Goal: Task Accomplishment & Management: Manage account settings

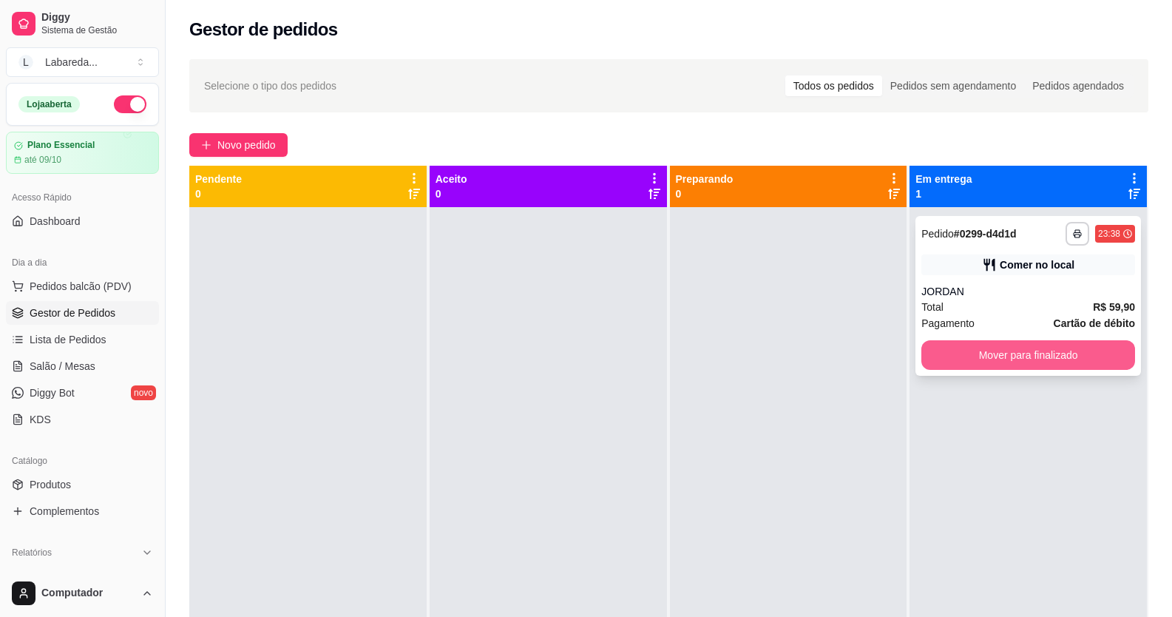
scroll to position [41, 0]
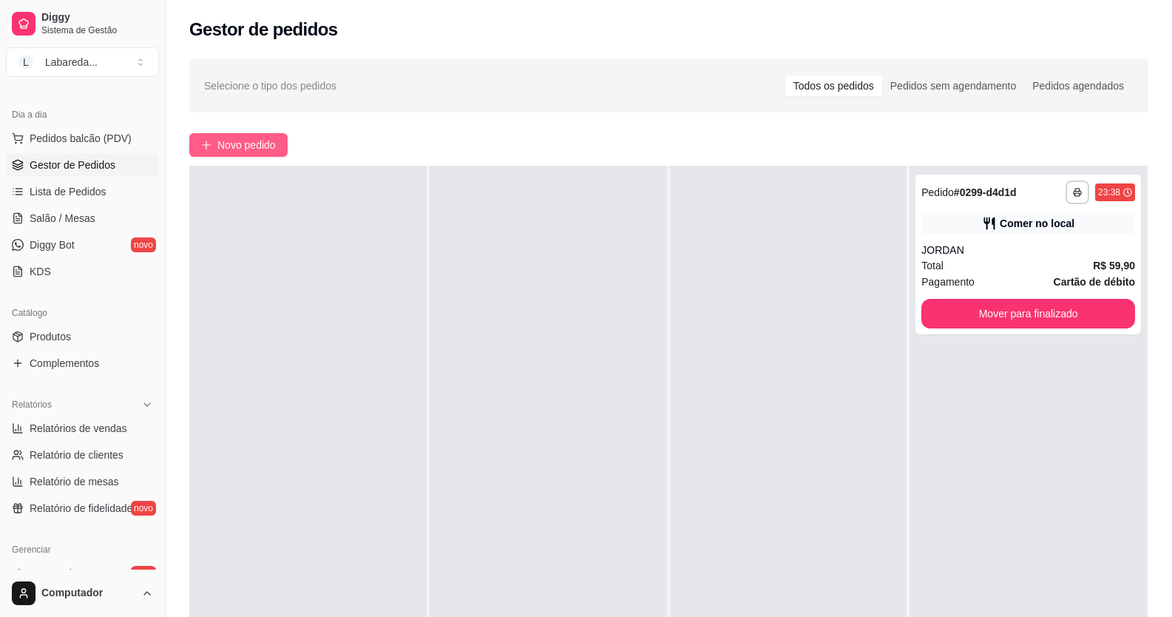
click at [274, 138] on span "Novo pedido" at bounding box center [246, 145] width 58 height 16
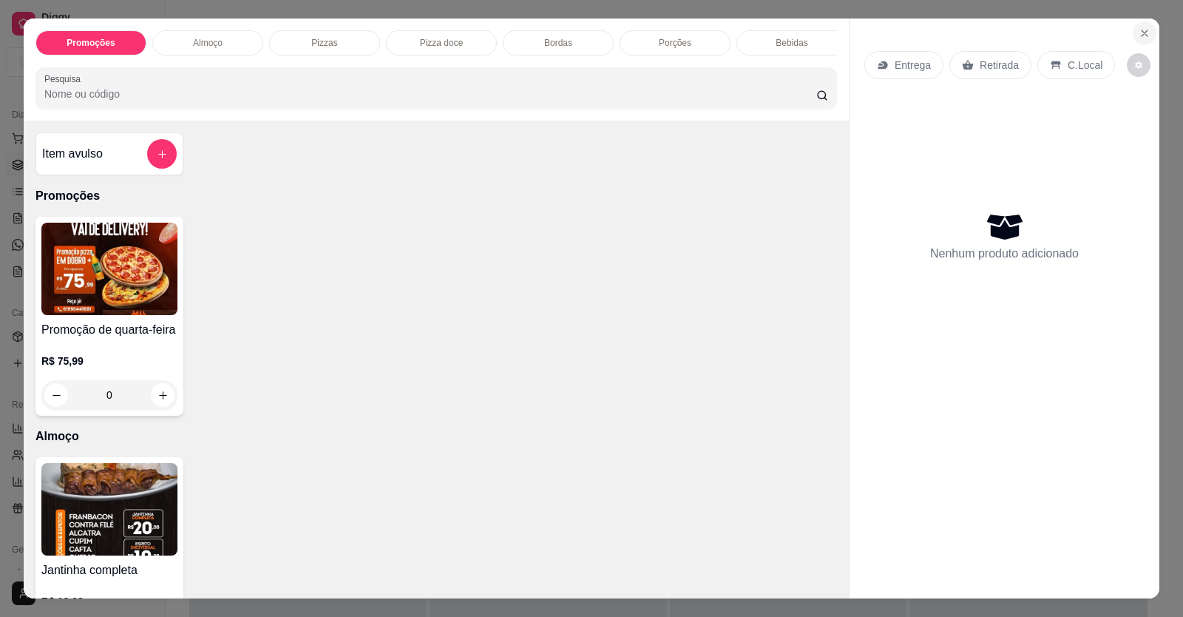
click at [1142, 37] on icon "Close" at bounding box center [1145, 33] width 12 height 12
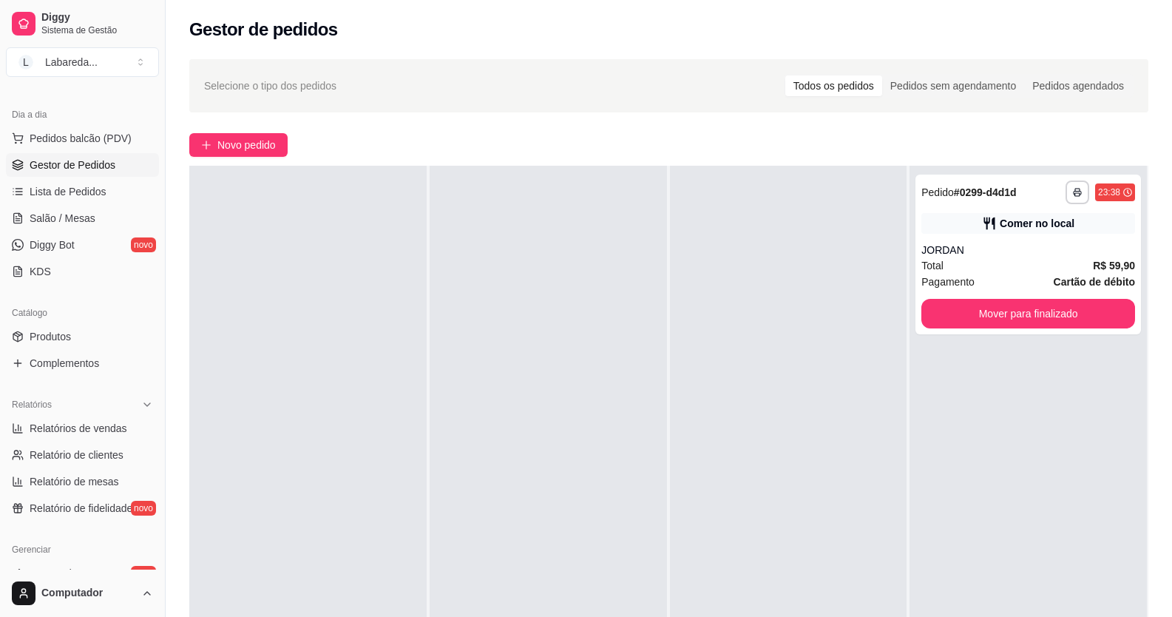
click at [4, 339] on div "Catálogo Produtos Complementos" at bounding box center [82, 338] width 165 height 86
click at [39, 338] on span "Produtos" at bounding box center [50, 336] width 41 height 15
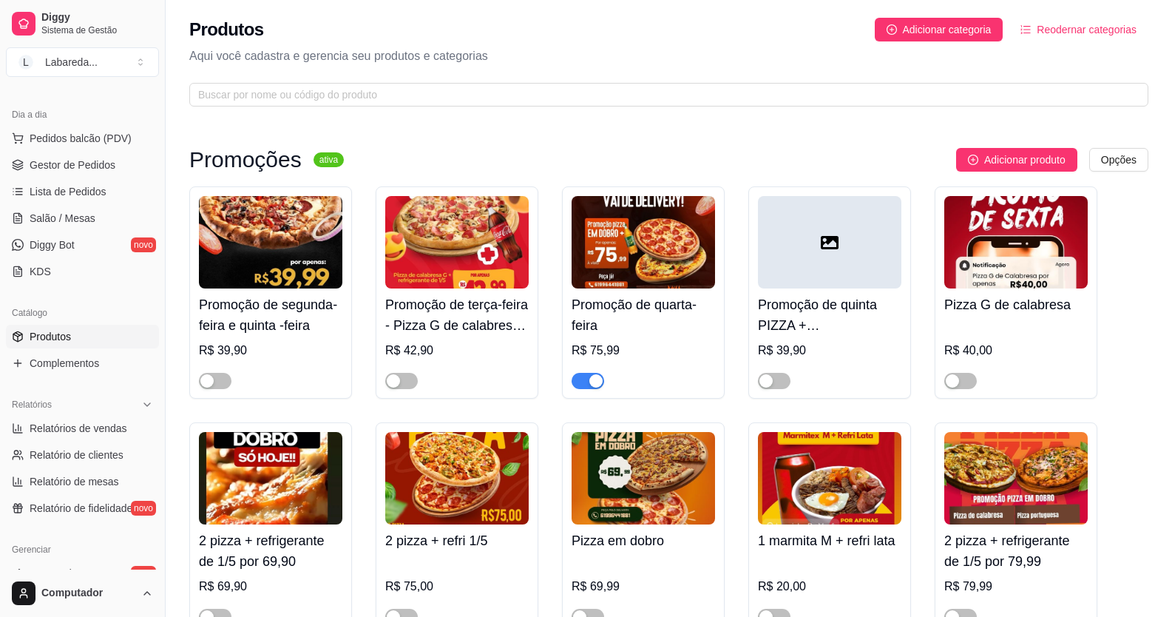
click at [591, 391] on div "Promoção de quarta-feira R$ 75,99" at bounding box center [643, 292] width 163 height 212
click at [586, 386] on span "button" at bounding box center [588, 381] width 33 height 16
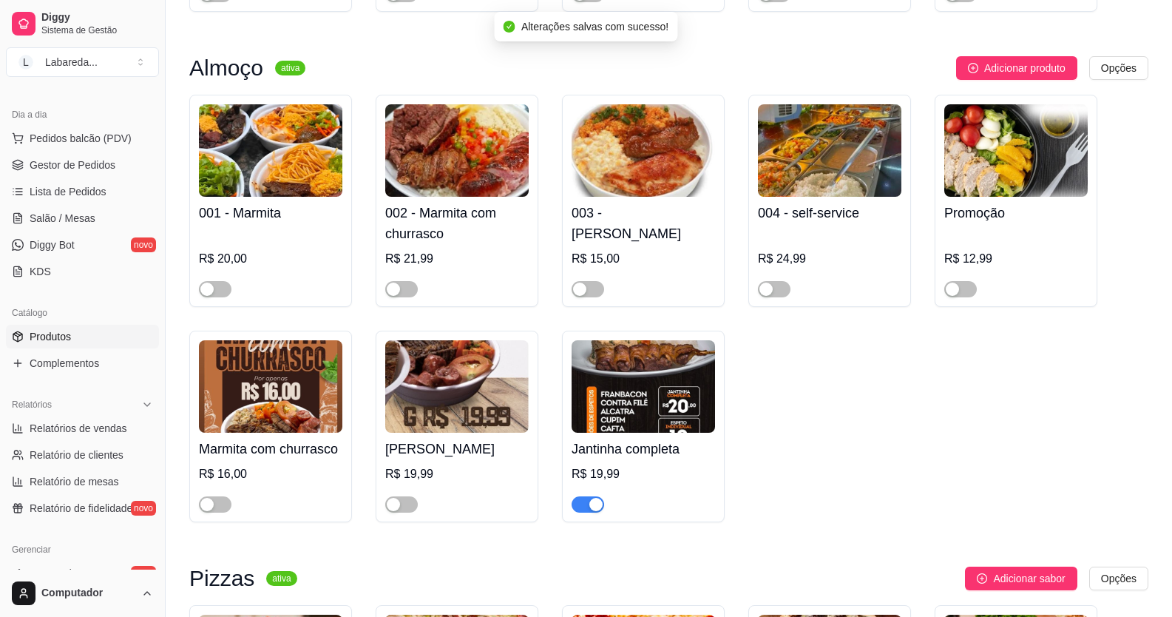
scroll to position [813, 0]
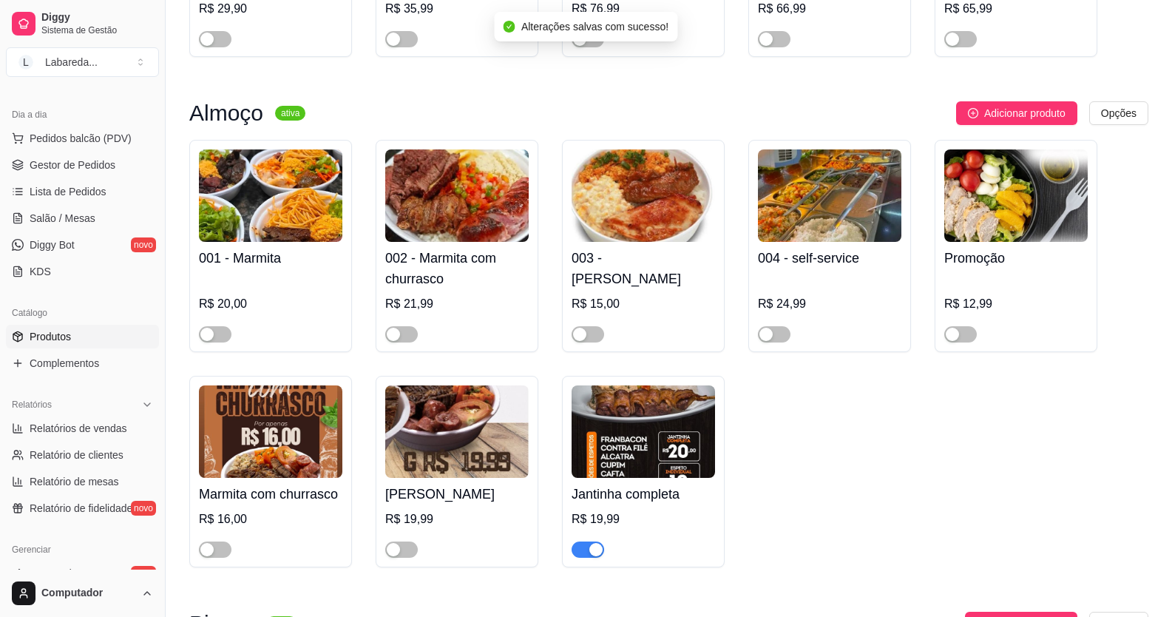
click at [398, 328] on div at bounding box center [401, 334] width 33 height 18
drag, startPoint x: 209, startPoint y: 336, endPoint x: 224, endPoint y: 340, distance: 16.1
click at [210, 337] on div "button" at bounding box center [206, 334] width 13 height 13
drag, startPoint x: 399, startPoint y: 339, endPoint x: 441, endPoint y: 340, distance: 42.9
click at [401, 339] on button "button" at bounding box center [401, 334] width 33 height 16
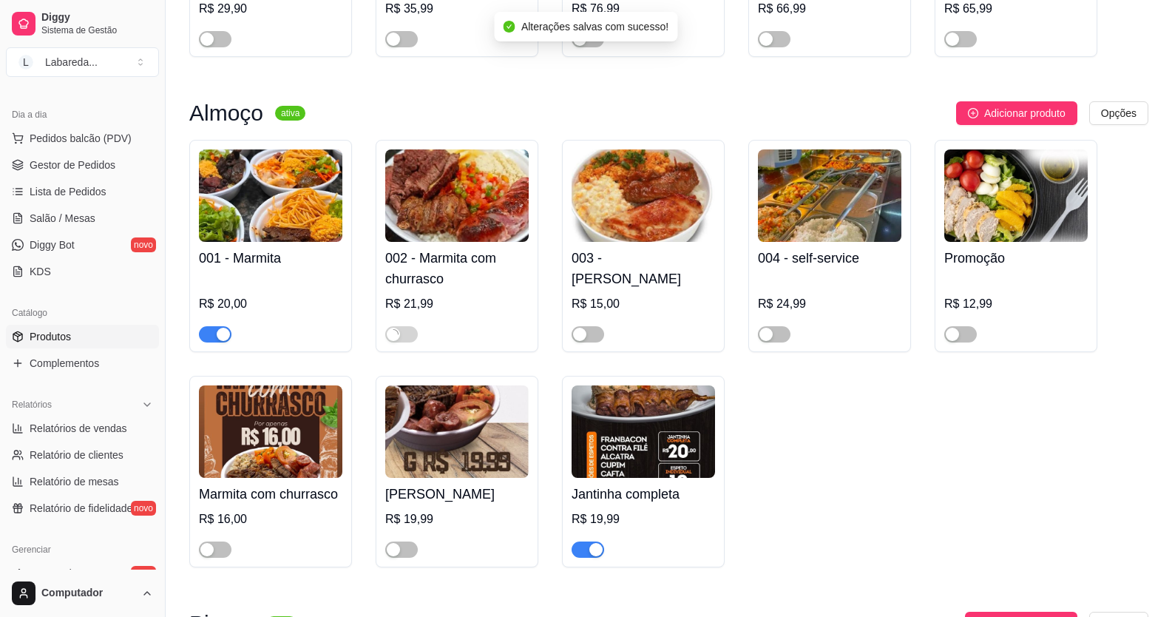
drag, startPoint x: 589, startPoint y: 339, endPoint x: 688, endPoint y: 333, distance: 100.0
click at [589, 339] on span "button" at bounding box center [588, 334] width 33 height 16
click at [767, 331] on div "button" at bounding box center [765, 334] width 13 height 13
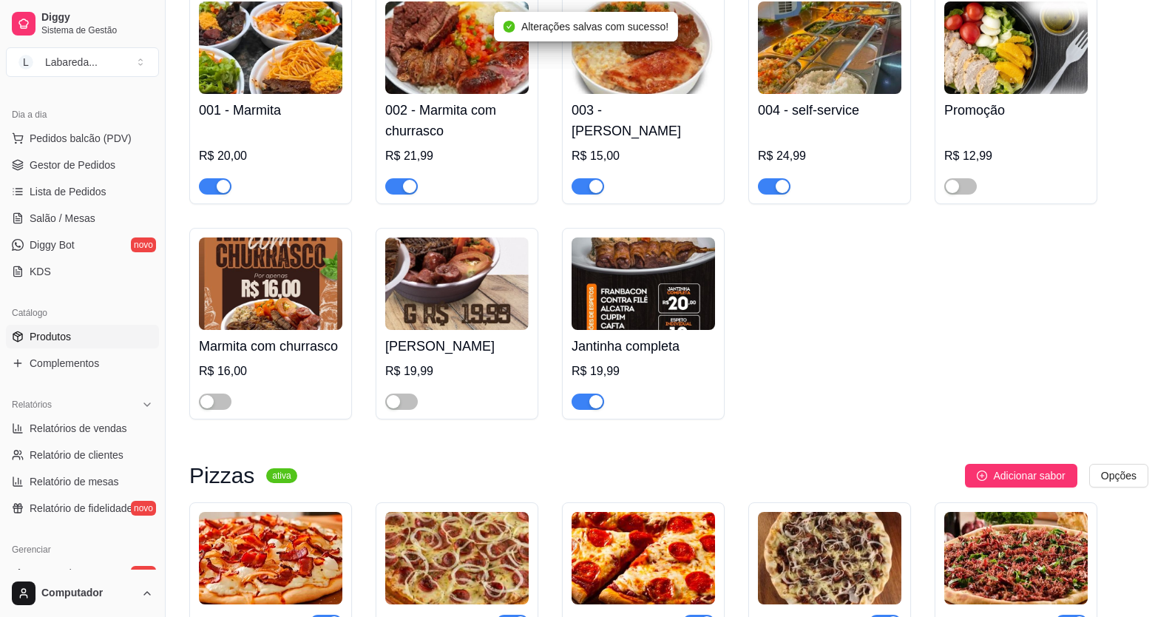
click at [599, 403] on div "button" at bounding box center [595, 401] width 13 height 13
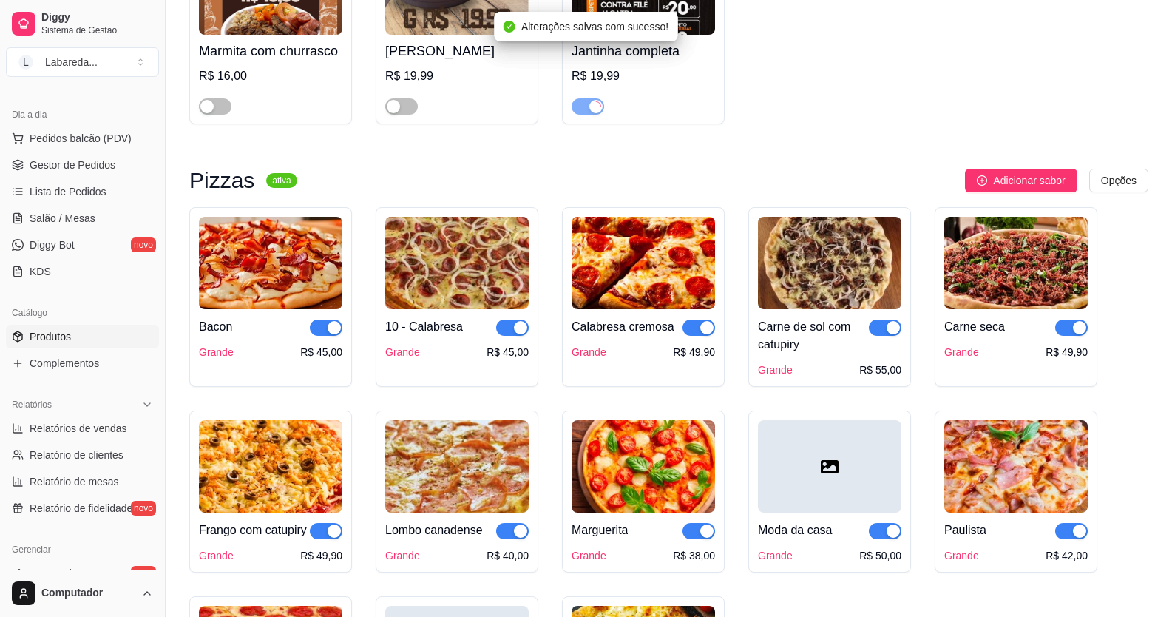
scroll to position [1331, 0]
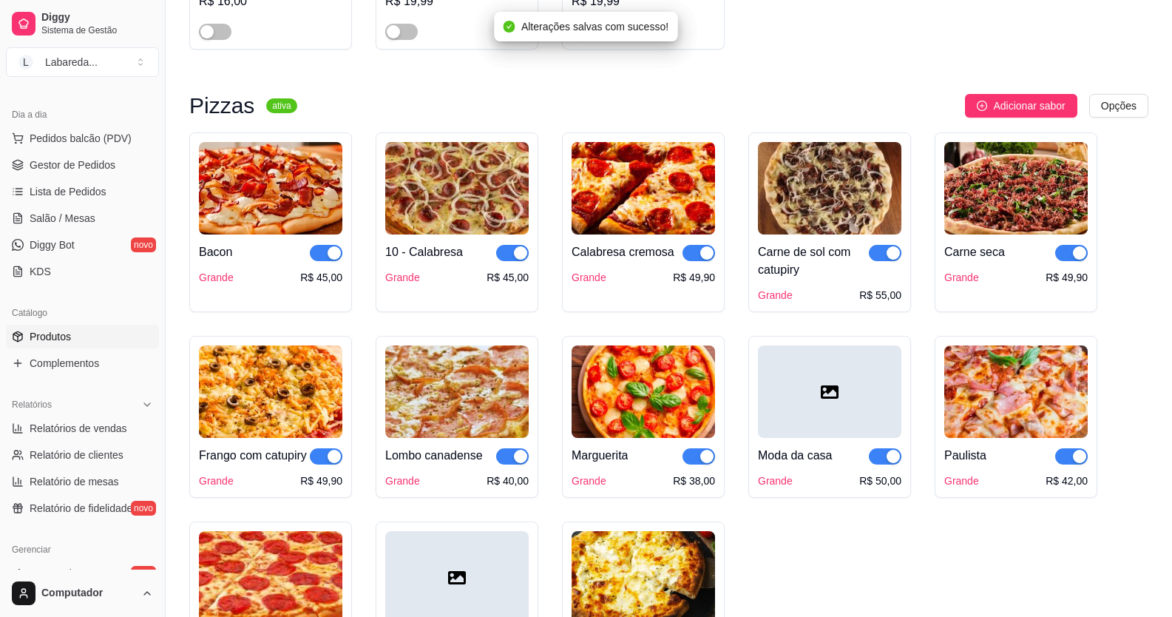
click at [706, 251] on div "button" at bounding box center [706, 252] width 13 height 13
drag, startPoint x: 515, startPoint y: 254, endPoint x: 420, endPoint y: 265, distance: 96.0
click at [498, 260] on button "button" at bounding box center [512, 253] width 33 height 16
click at [328, 261] on button "button" at bounding box center [326, 253] width 33 height 16
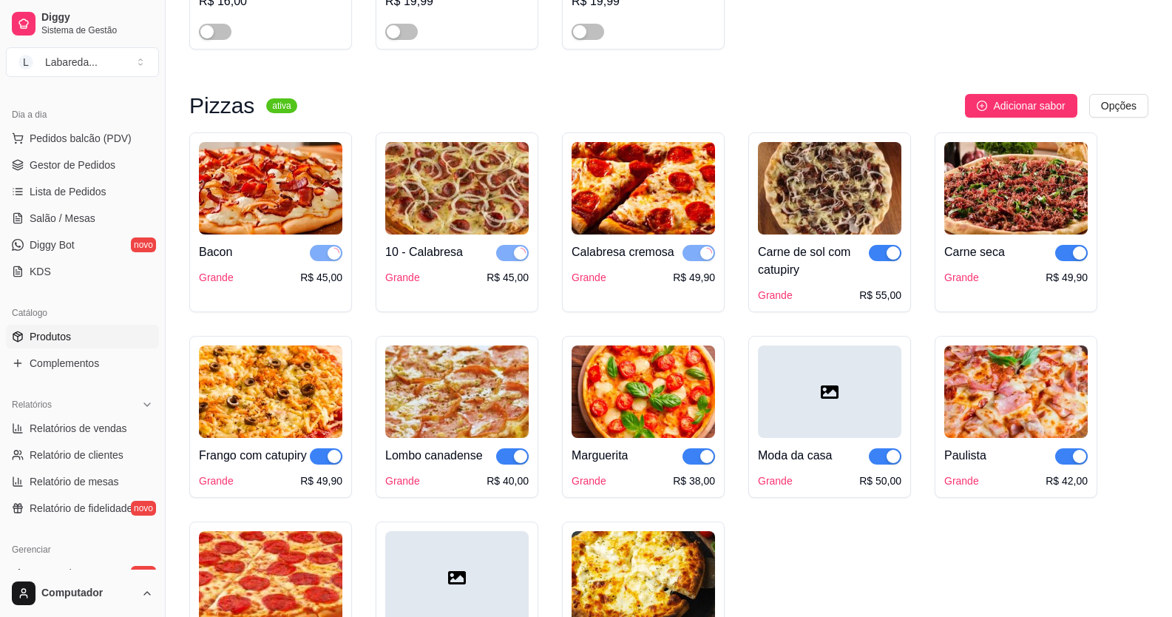
drag, startPoint x: 884, startPoint y: 263, endPoint x: 898, endPoint y: 263, distance: 14.0
click at [886, 261] on span "button" at bounding box center [885, 253] width 33 height 16
click at [1066, 257] on span "button" at bounding box center [1071, 253] width 33 height 16
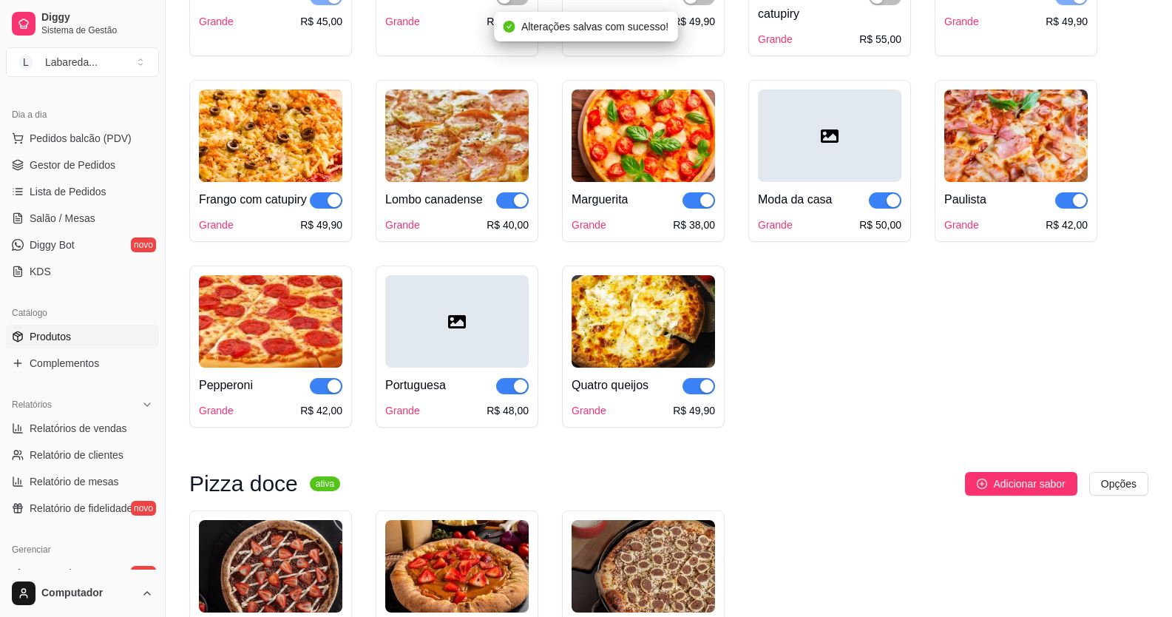
scroll to position [1627, 0]
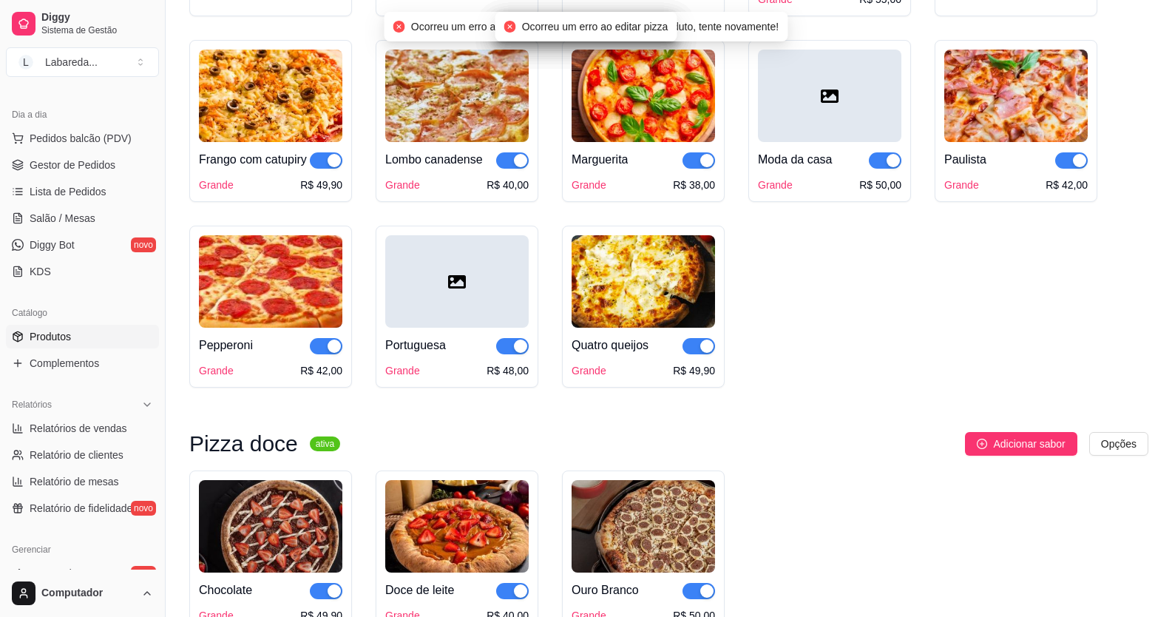
click at [1080, 162] on div "button" at bounding box center [1079, 160] width 13 height 13
click at [876, 166] on span "button" at bounding box center [885, 160] width 33 height 16
drag, startPoint x: 706, startPoint y: 163, endPoint x: 610, endPoint y: 168, distance: 96.2
click at [705, 163] on div "button" at bounding box center [706, 160] width 13 height 13
click at [506, 166] on span "button" at bounding box center [512, 160] width 33 height 16
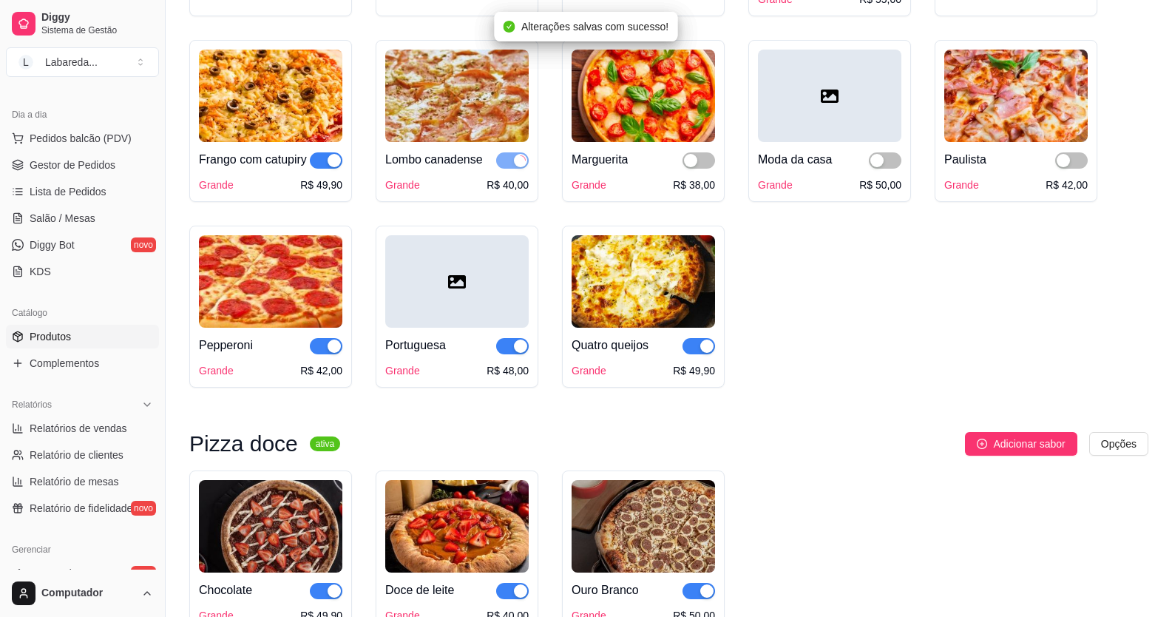
drag, startPoint x: 340, startPoint y: 161, endPoint x: 336, endPoint y: 183, distance: 21.8
click at [339, 163] on div "button" at bounding box center [334, 160] width 13 height 13
click at [325, 354] on div at bounding box center [326, 345] width 33 height 18
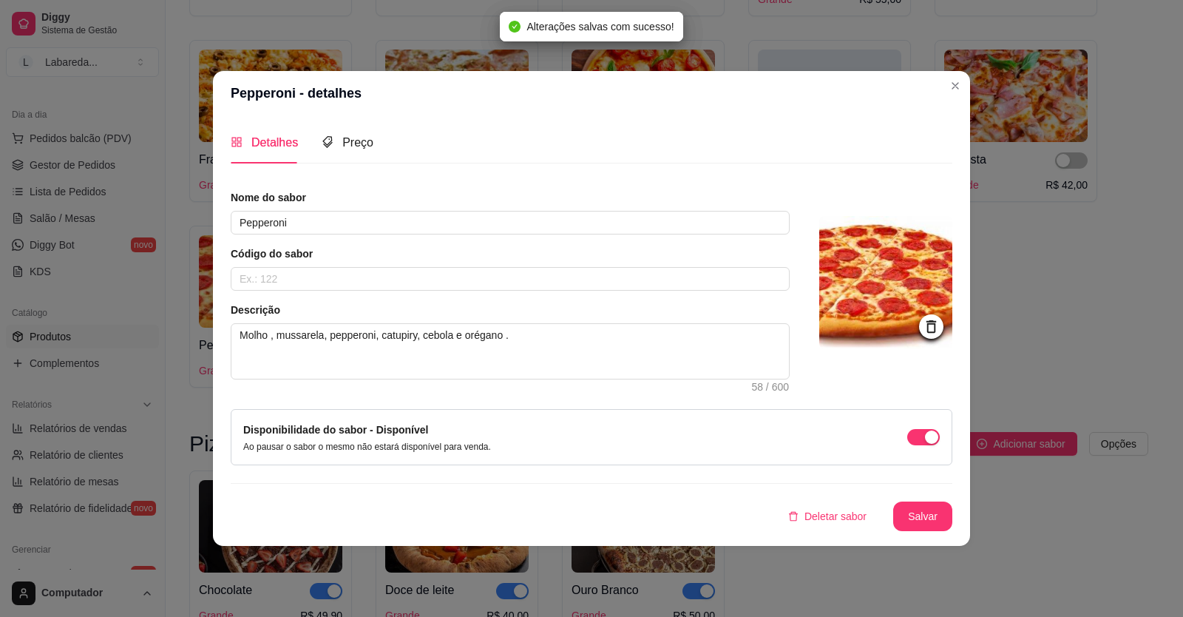
click at [214, 322] on div "Detalhes Preço Nome do sabor Pepperoni Código do sabor Descrição Molho , mussar…" at bounding box center [591, 330] width 757 height 430
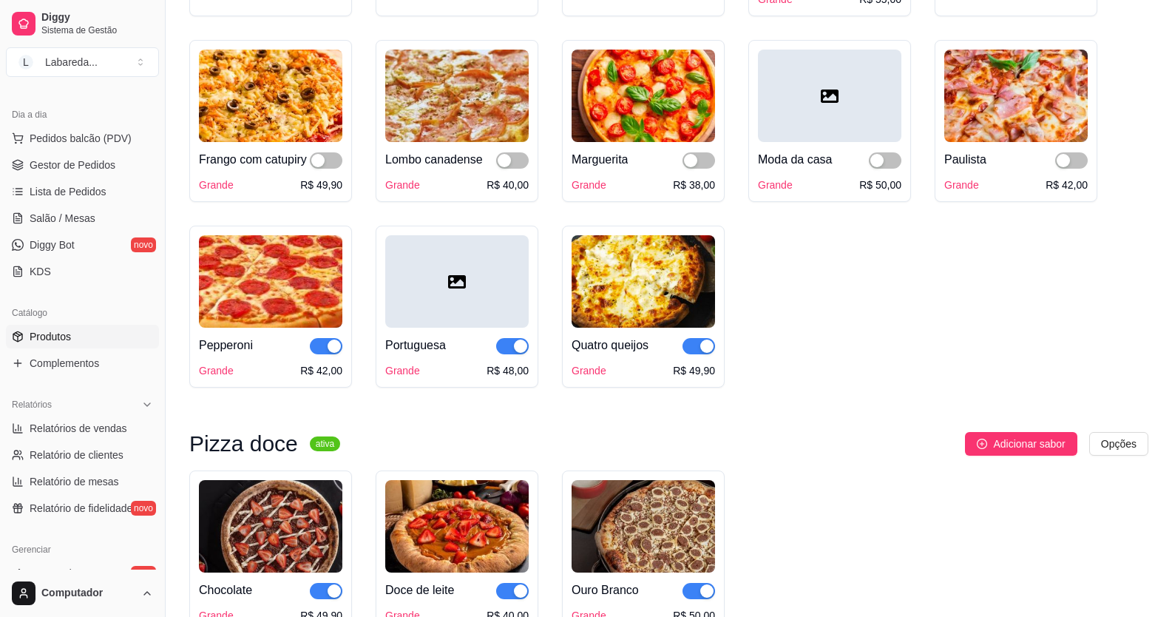
click at [334, 353] on div "button" at bounding box center [334, 345] width 13 height 13
click at [515, 353] on div "button" at bounding box center [520, 345] width 13 height 13
drag, startPoint x: 686, startPoint y: 354, endPoint x: 696, endPoint y: 359, distance: 10.6
click at [696, 359] on div "Quatro queijos Grande R$ 49,90" at bounding box center [643, 353] width 143 height 50
click at [708, 376] on div "Quatro queijos Grande R$ 49,90" at bounding box center [643, 353] width 143 height 50
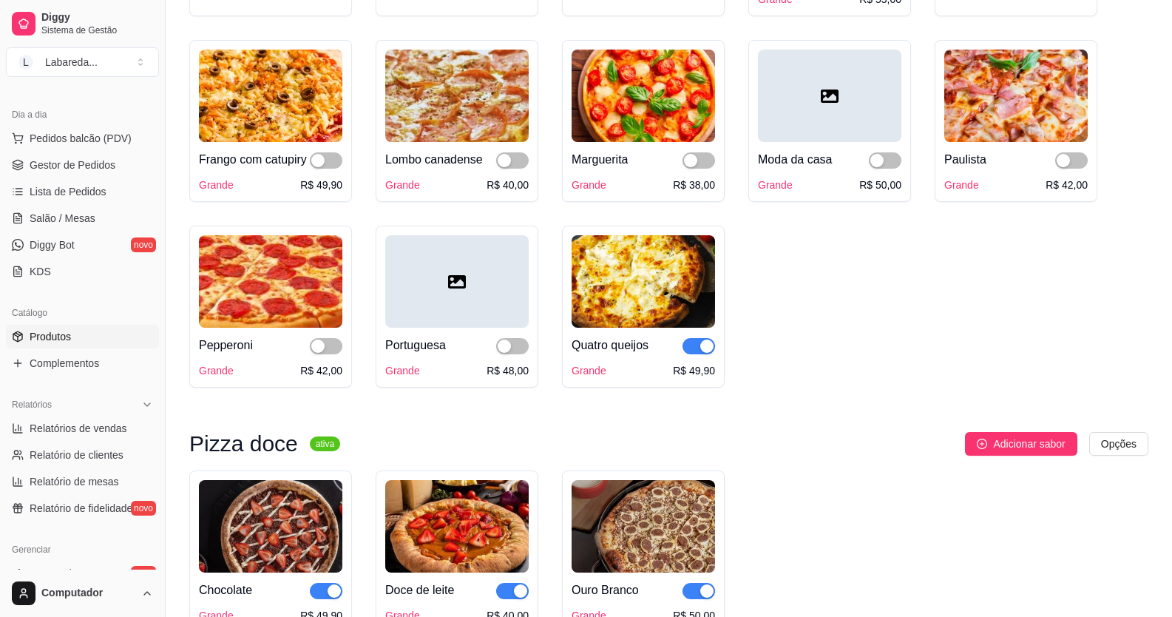
click at [705, 353] on div "button" at bounding box center [706, 345] width 13 height 13
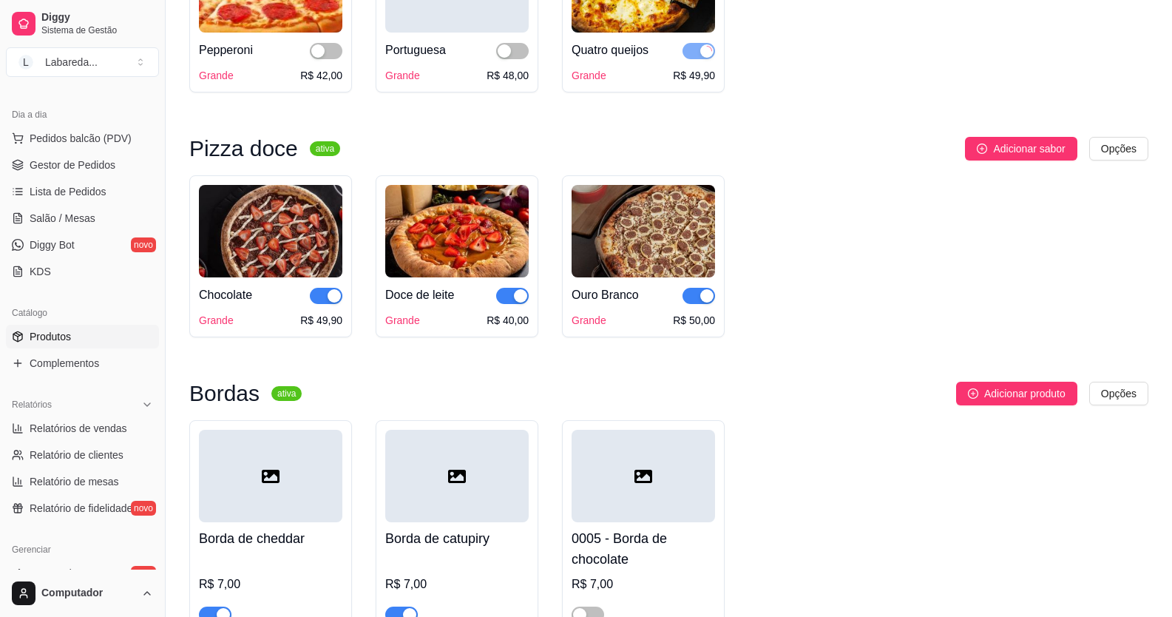
scroll to position [1922, 0]
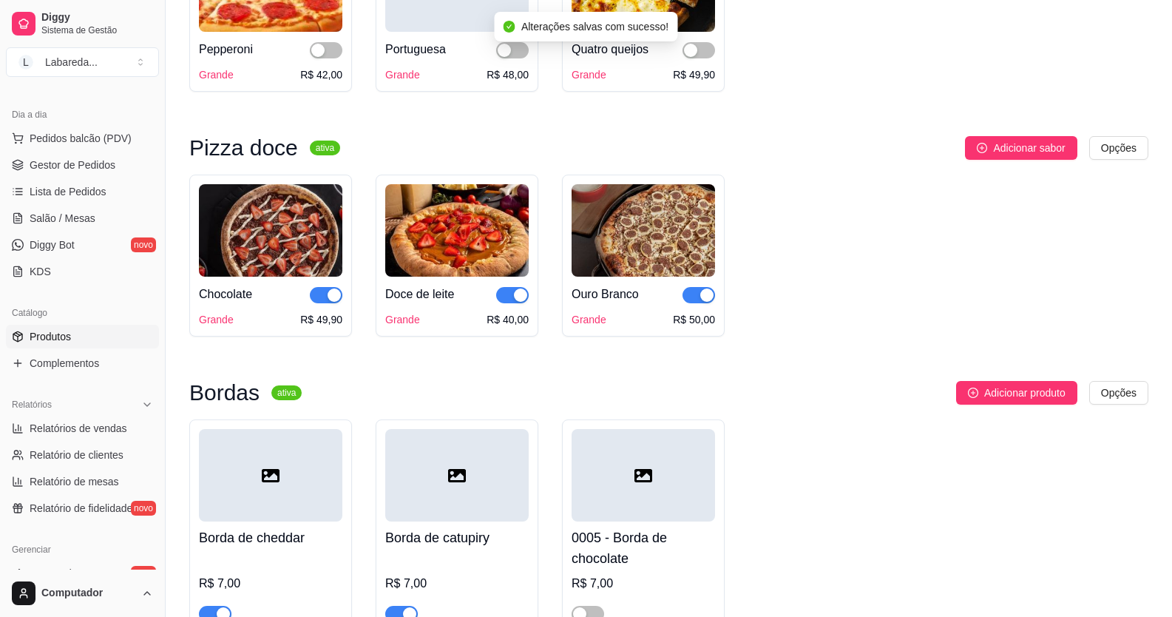
drag, startPoint x: 703, startPoint y: 322, endPoint x: 666, endPoint y: 328, distance: 37.4
click at [703, 302] on div "button" at bounding box center [706, 294] width 13 height 13
click at [524, 302] on div "button" at bounding box center [520, 294] width 13 height 13
click at [336, 302] on div "button" at bounding box center [334, 294] width 13 height 13
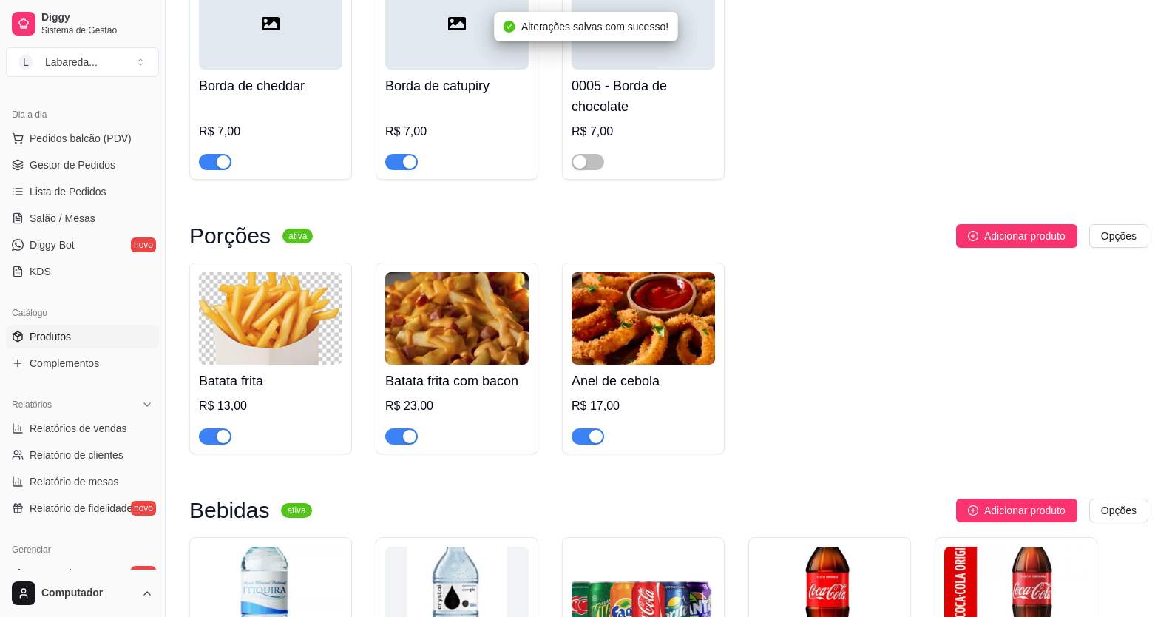
scroll to position [2292, 0]
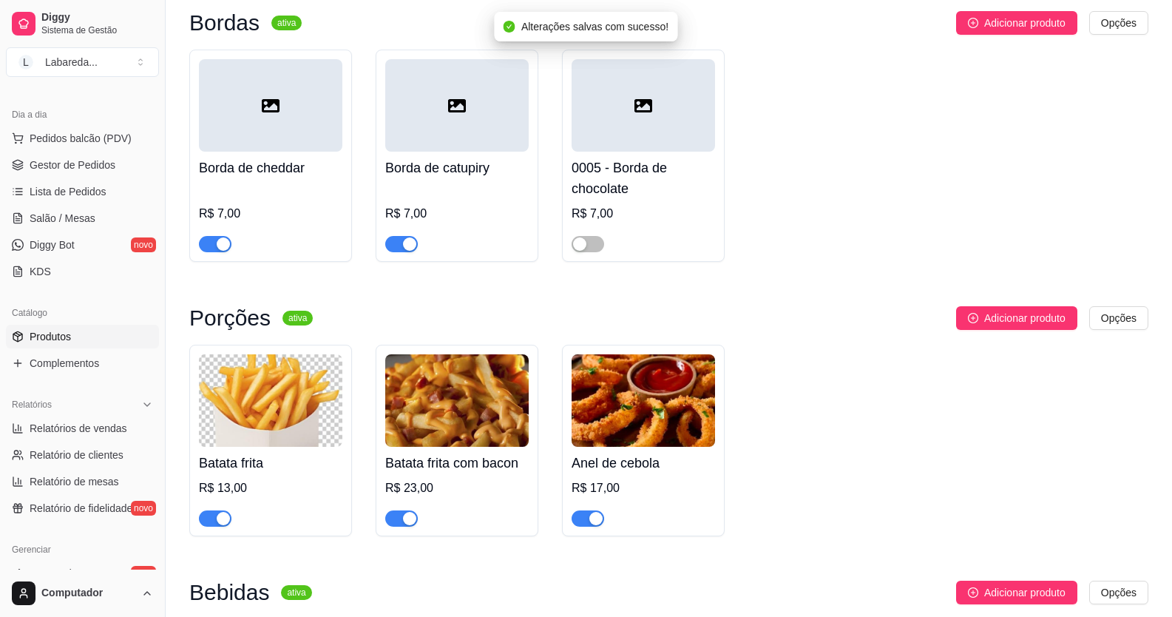
click at [404, 251] on div "button" at bounding box center [409, 243] width 13 height 13
click at [221, 251] on div "button" at bounding box center [223, 243] width 13 height 13
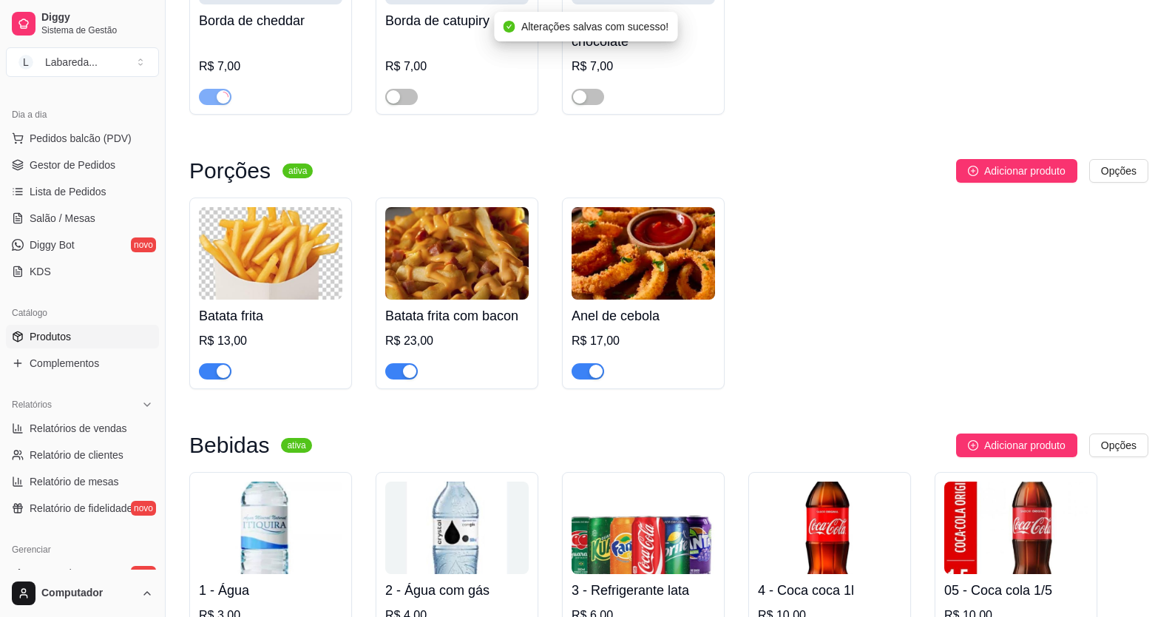
scroll to position [2440, 0]
drag, startPoint x: 211, startPoint y: 391, endPoint x: 339, endPoint y: 409, distance: 128.4
click at [212, 379] on span "button" at bounding box center [215, 370] width 33 height 16
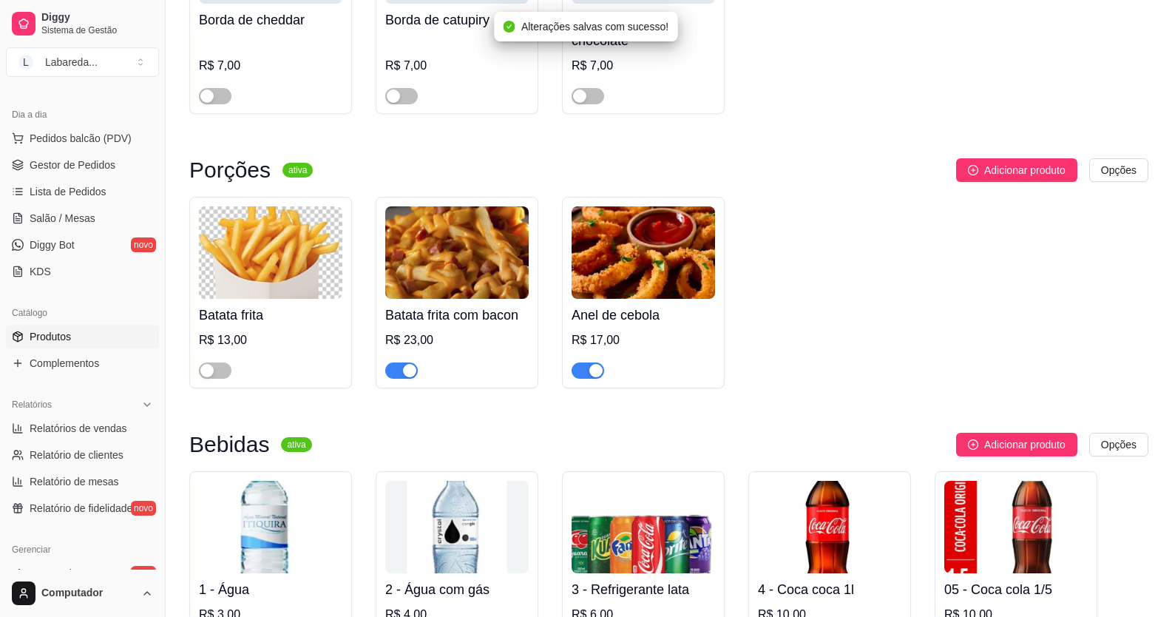
click at [404, 377] on div "button" at bounding box center [409, 370] width 13 height 13
click at [595, 377] on div "button" at bounding box center [595, 370] width 13 height 13
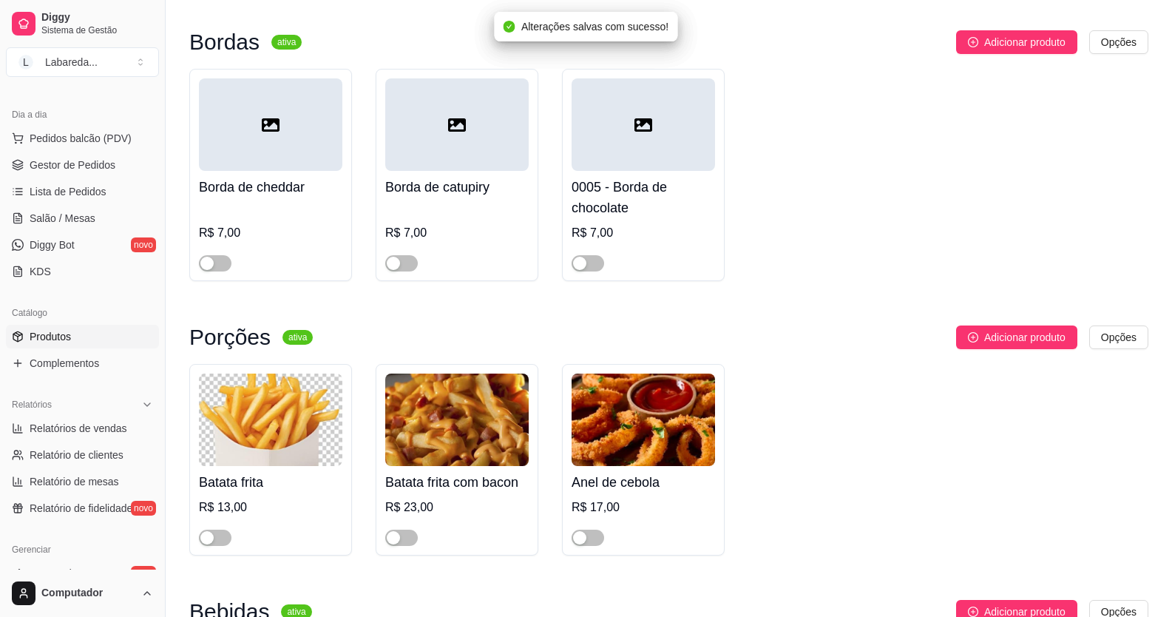
scroll to position [2144, 0]
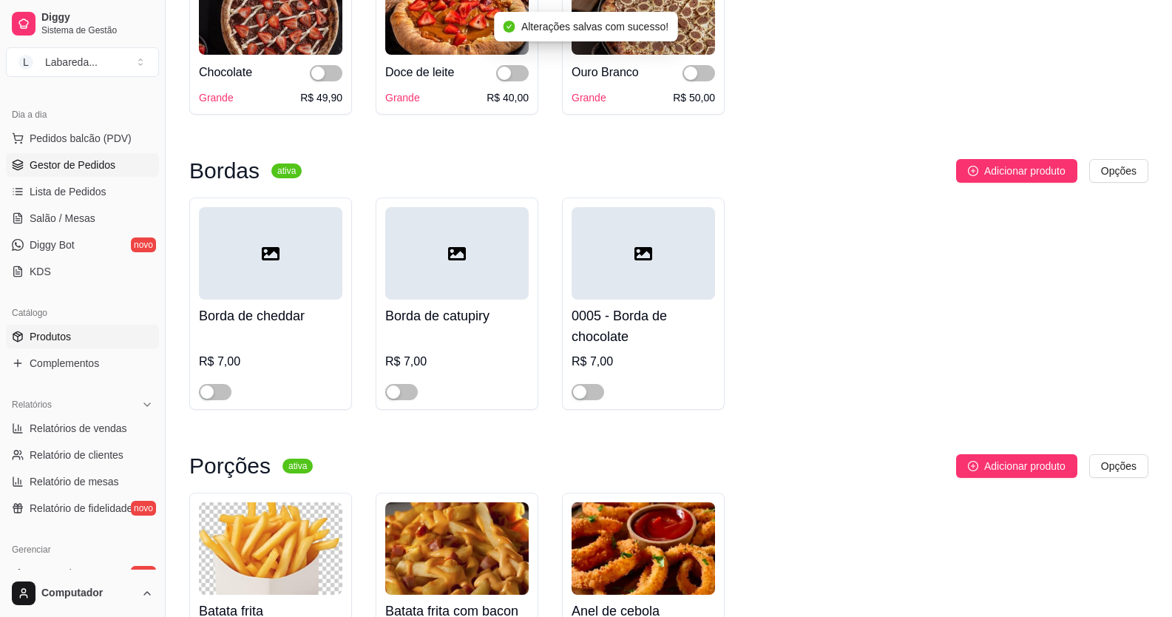
click at [84, 158] on span "Gestor de Pedidos" at bounding box center [73, 164] width 86 height 15
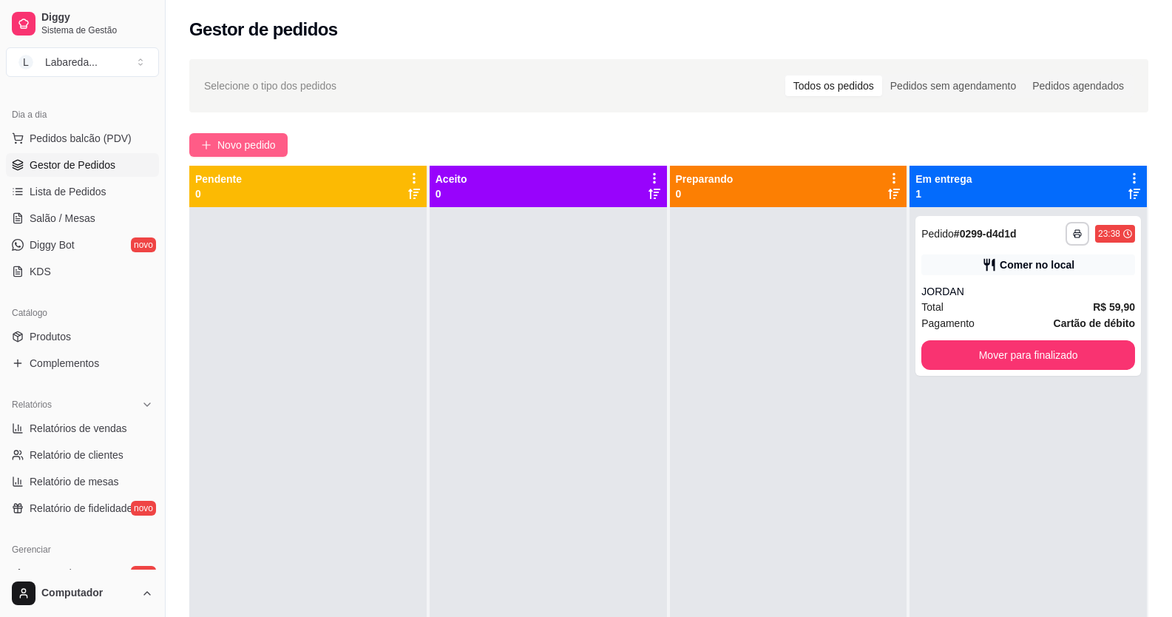
click at [244, 141] on span "Novo pedido" at bounding box center [246, 145] width 58 height 16
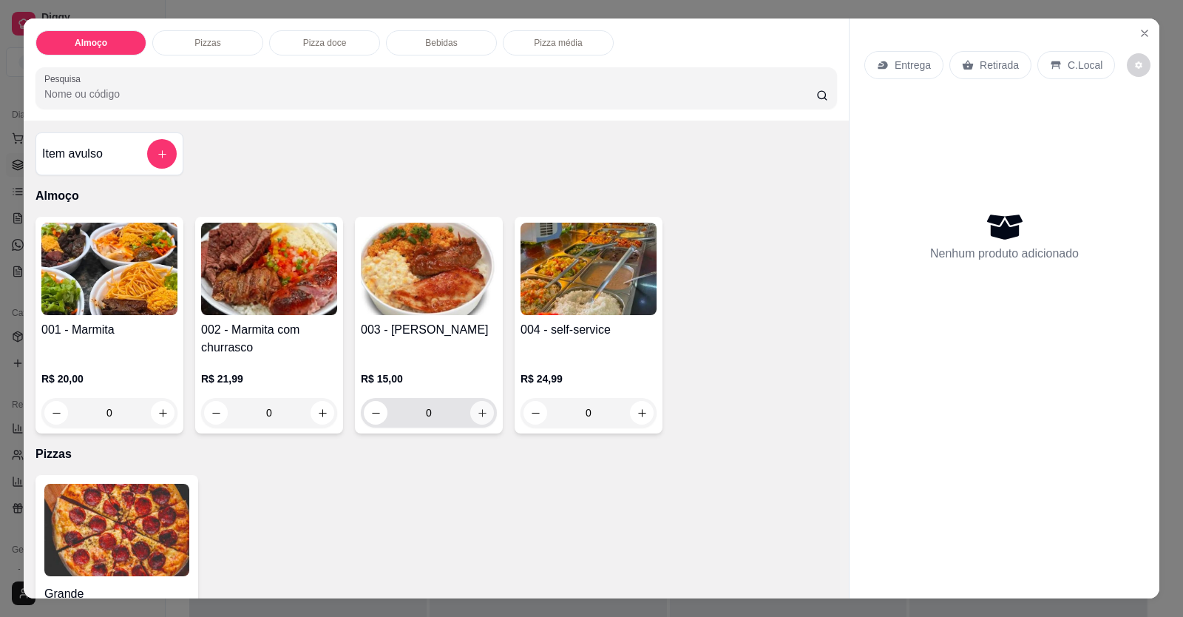
click at [481, 408] on icon "increase-product-quantity" at bounding box center [482, 412] width 11 height 11
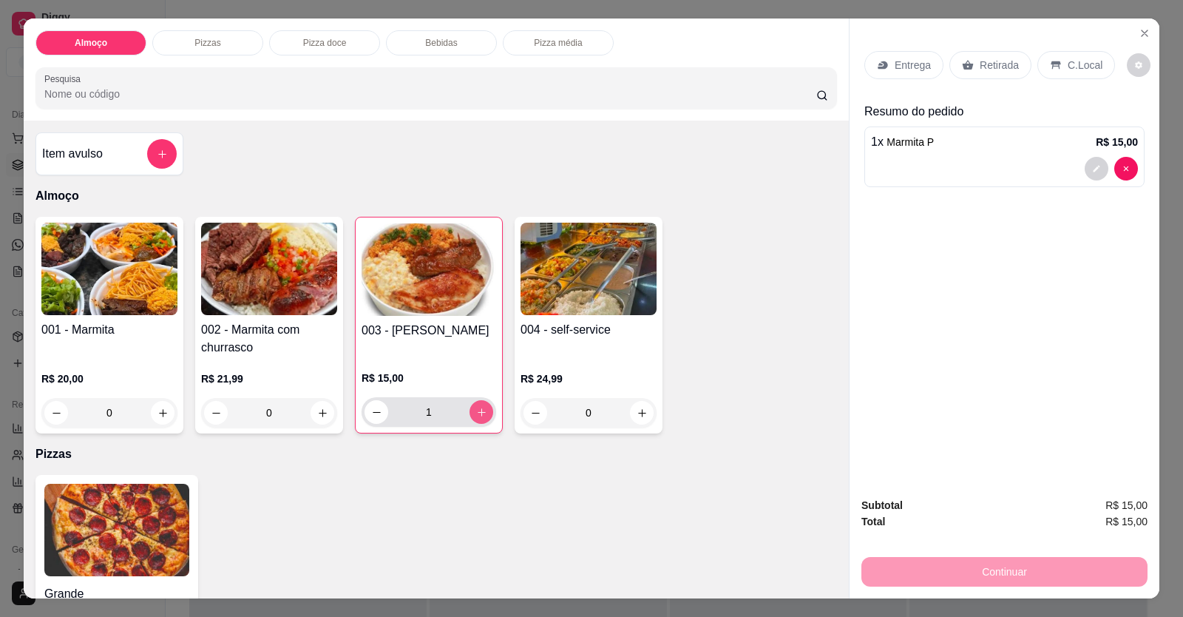
click at [481, 408] on icon "increase-product-quantity" at bounding box center [481, 412] width 11 height 11
type input "3"
click at [157, 415] on icon "increase-product-quantity" at bounding box center [162, 412] width 11 height 11
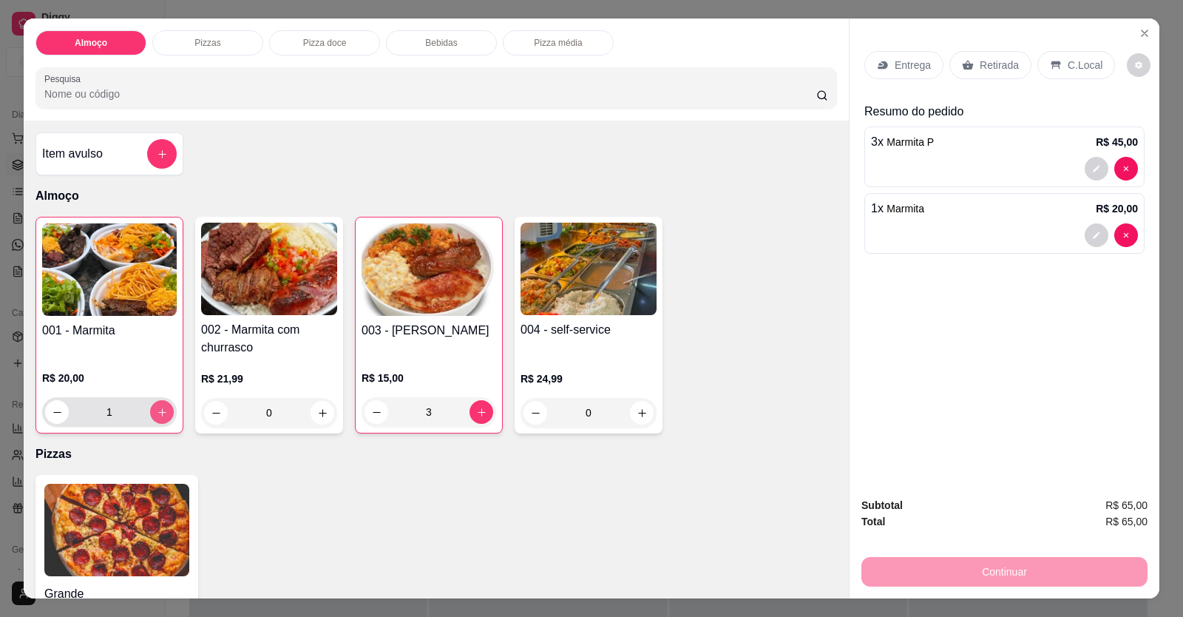
click at [157, 415] on icon "increase-product-quantity" at bounding box center [162, 412] width 11 height 11
click at [159, 417] on icon "increase-product-quantity" at bounding box center [162, 412] width 11 height 11
type input "4"
click at [321, 420] on button "increase-product-quantity" at bounding box center [323, 413] width 24 height 24
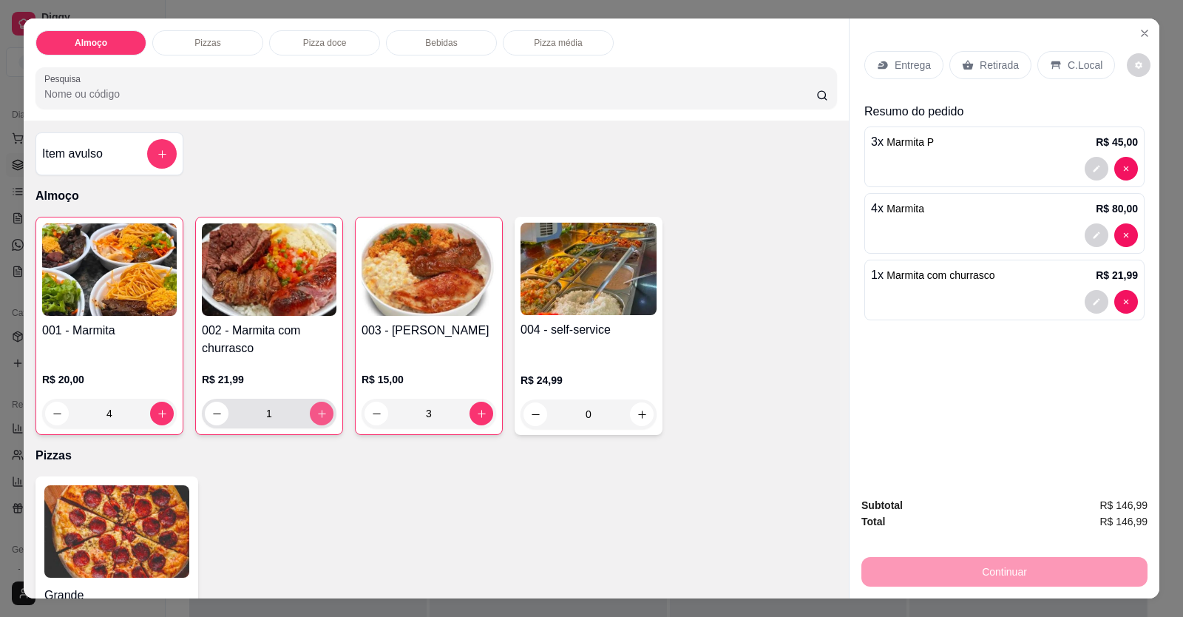
click at [321, 415] on icon "increase-product-quantity" at bounding box center [321, 413] width 11 height 11
click at [323, 415] on button "increase-product-quantity" at bounding box center [321, 413] width 23 height 23
type input "4"
click at [910, 70] on p "Entrega" at bounding box center [913, 65] width 36 height 15
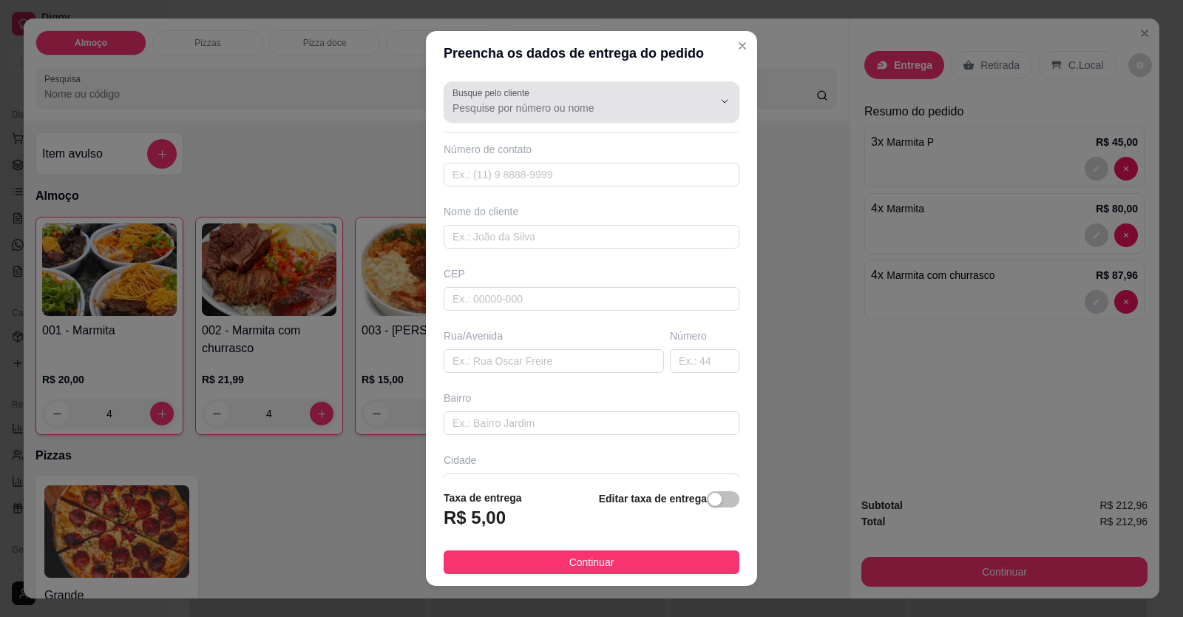
click at [639, 120] on div "Busque pelo cliente" at bounding box center [592, 101] width 296 height 41
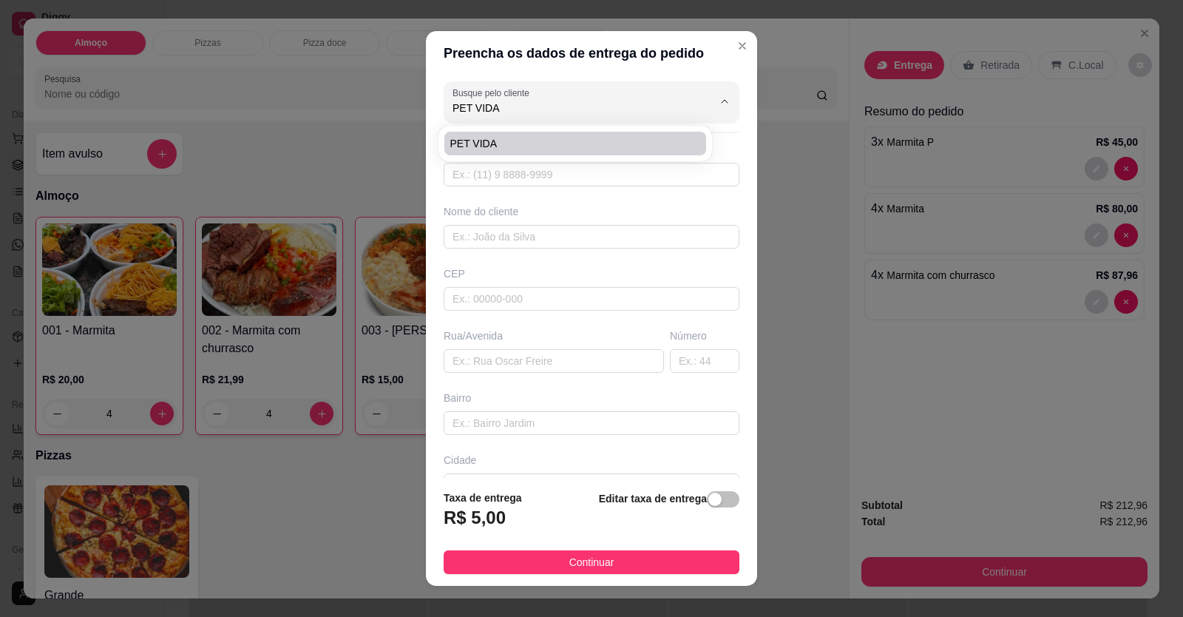
click at [580, 132] on li "PET VIDA" at bounding box center [575, 144] width 262 height 24
type input "PET VIDA"
type input "61998525064"
type input "PET VIDA"
type input "CENTRO"
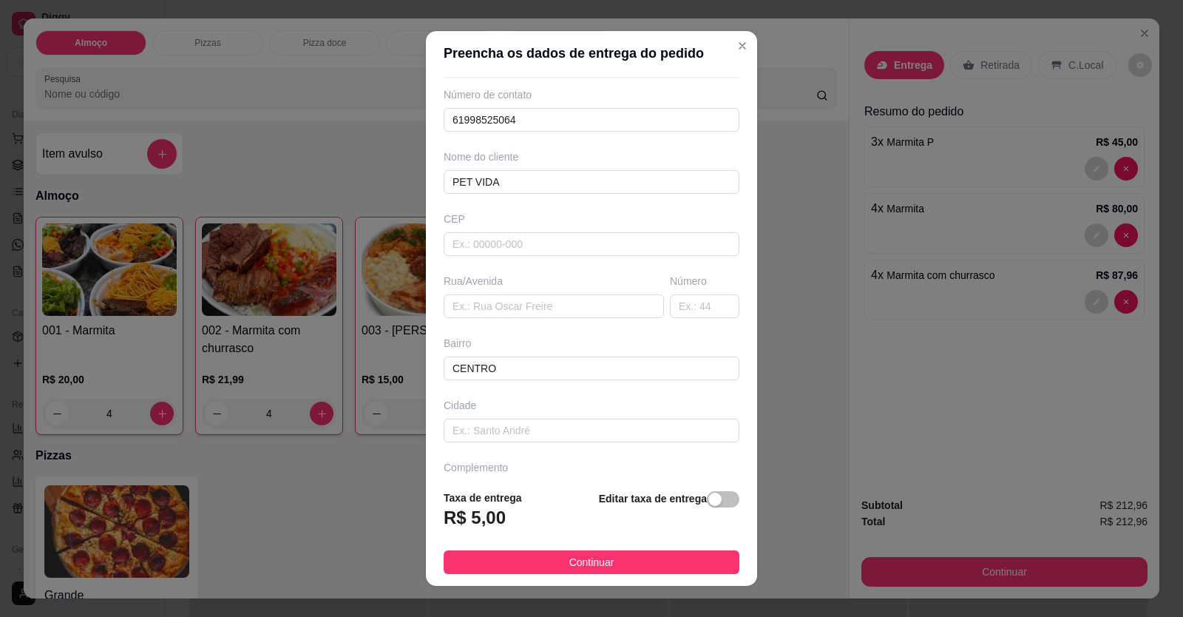
scroll to position [95, 0]
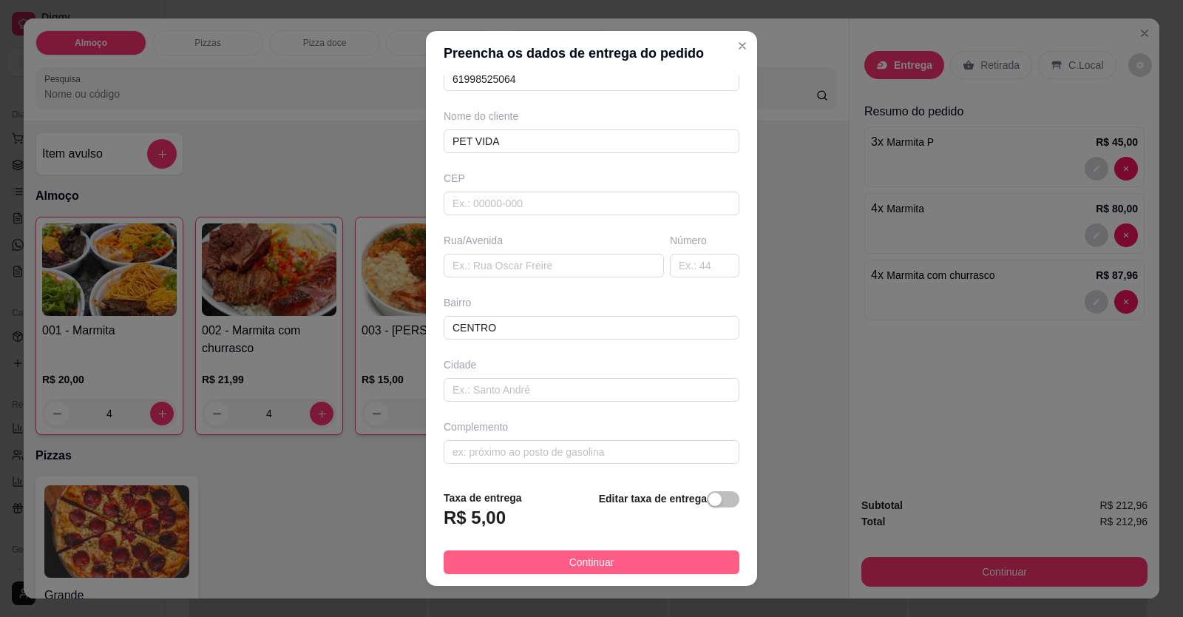
type input "PET VIDA"
click at [669, 566] on button "Continuar" at bounding box center [592, 562] width 296 height 24
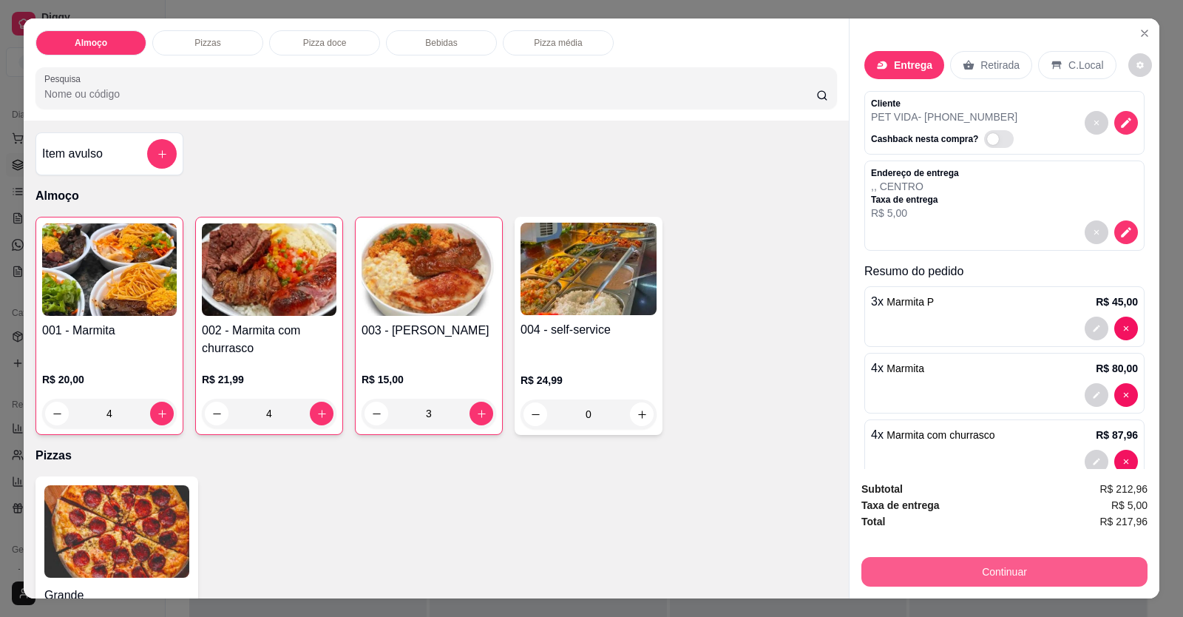
click at [931, 568] on button "Continuar" at bounding box center [1004, 572] width 286 height 30
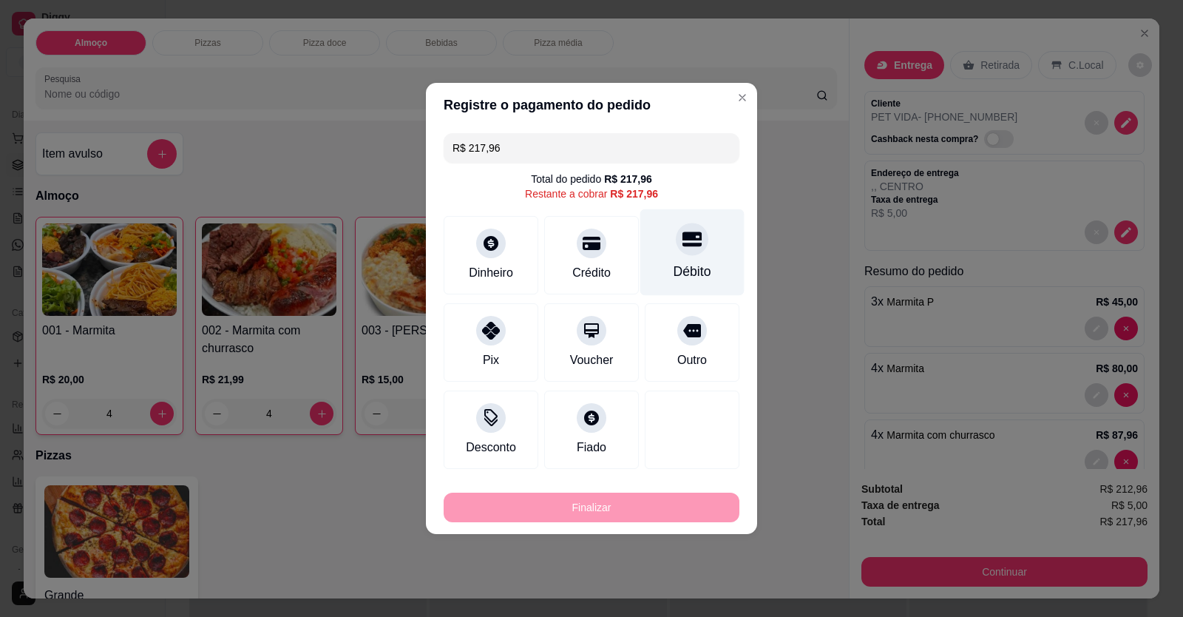
click at [674, 268] on div "Débito" at bounding box center [693, 271] width 38 height 19
type input "R$ 0,00"
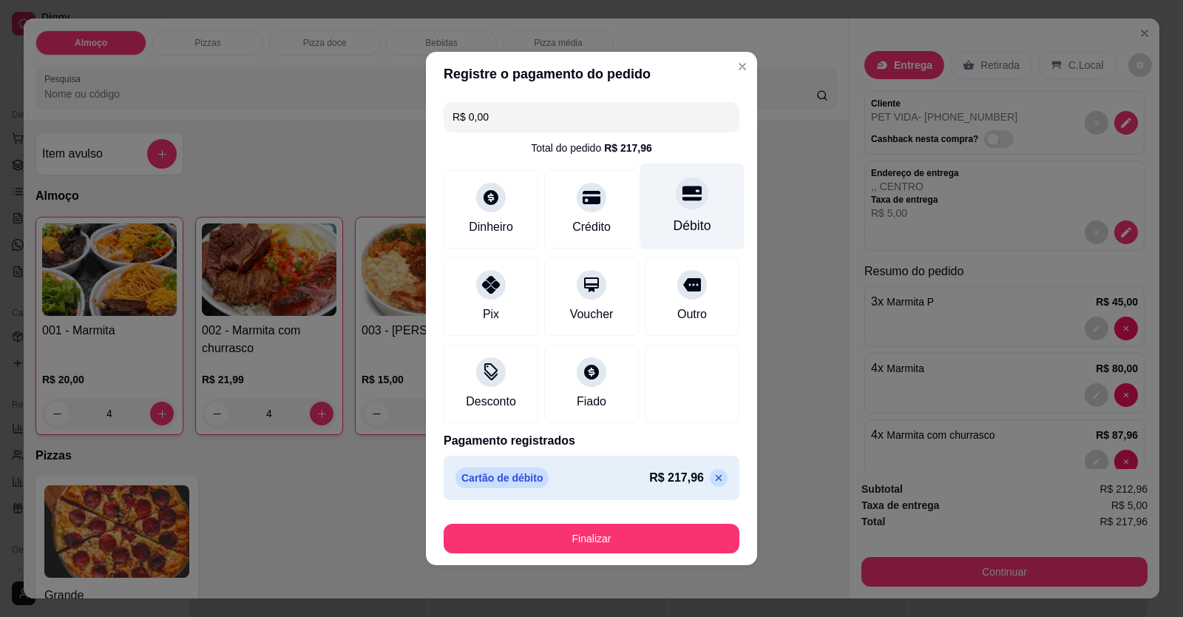
click at [669, 208] on div "Débito" at bounding box center [692, 206] width 104 height 87
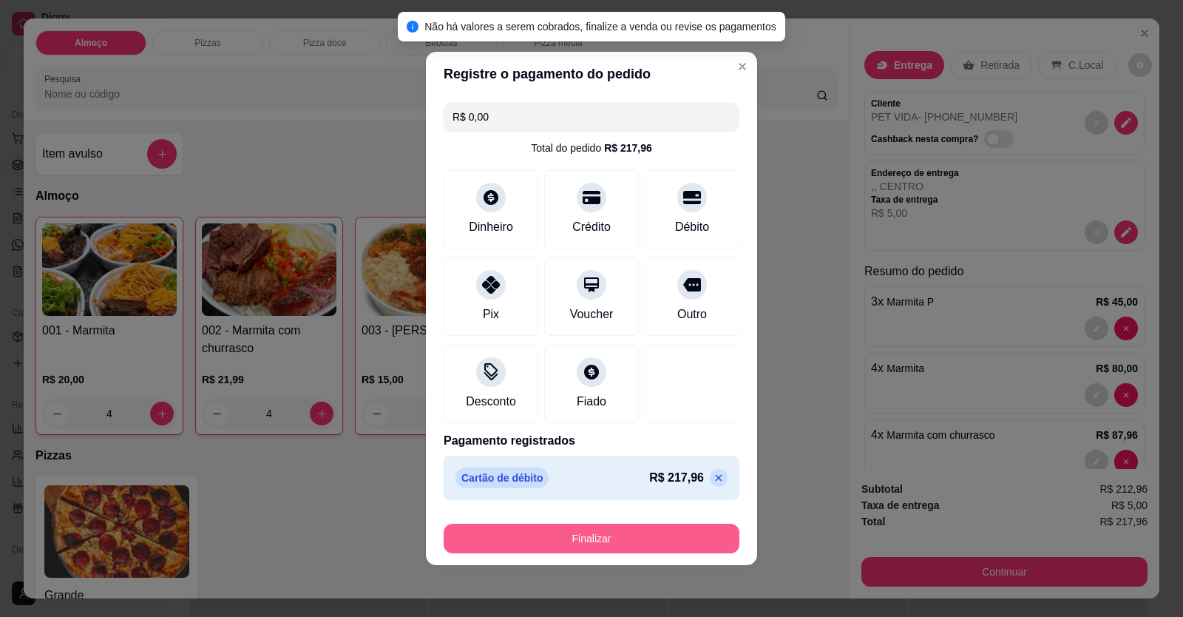
click at [674, 541] on button "Finalizar" at bounding box center [592, 539] width 296 height 30
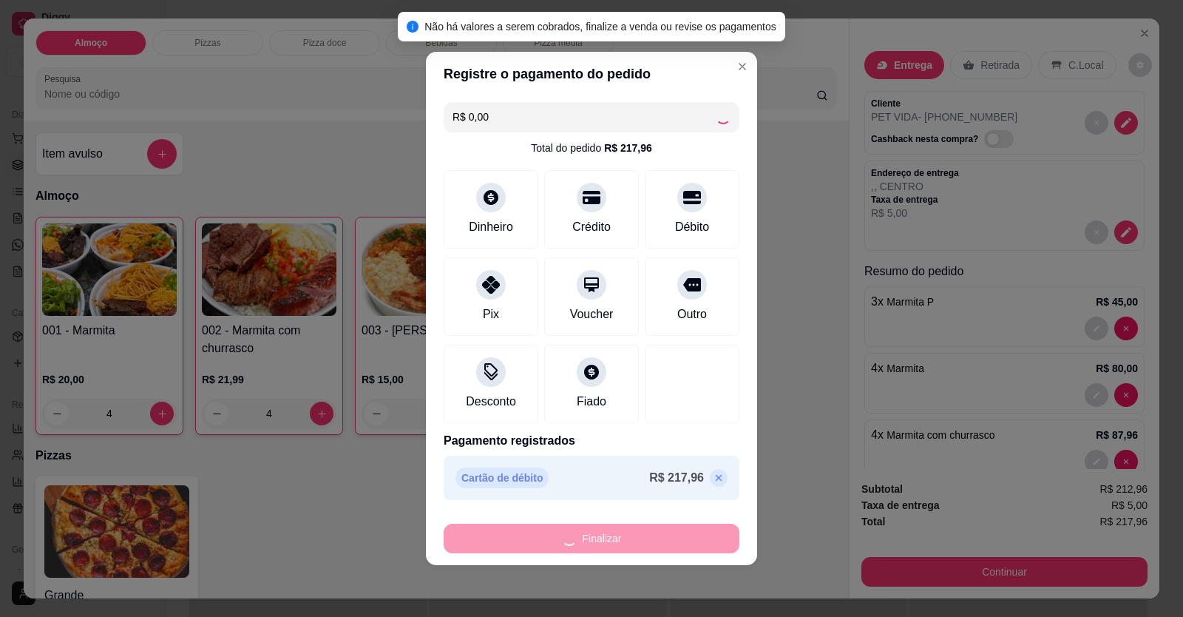
type input "0"
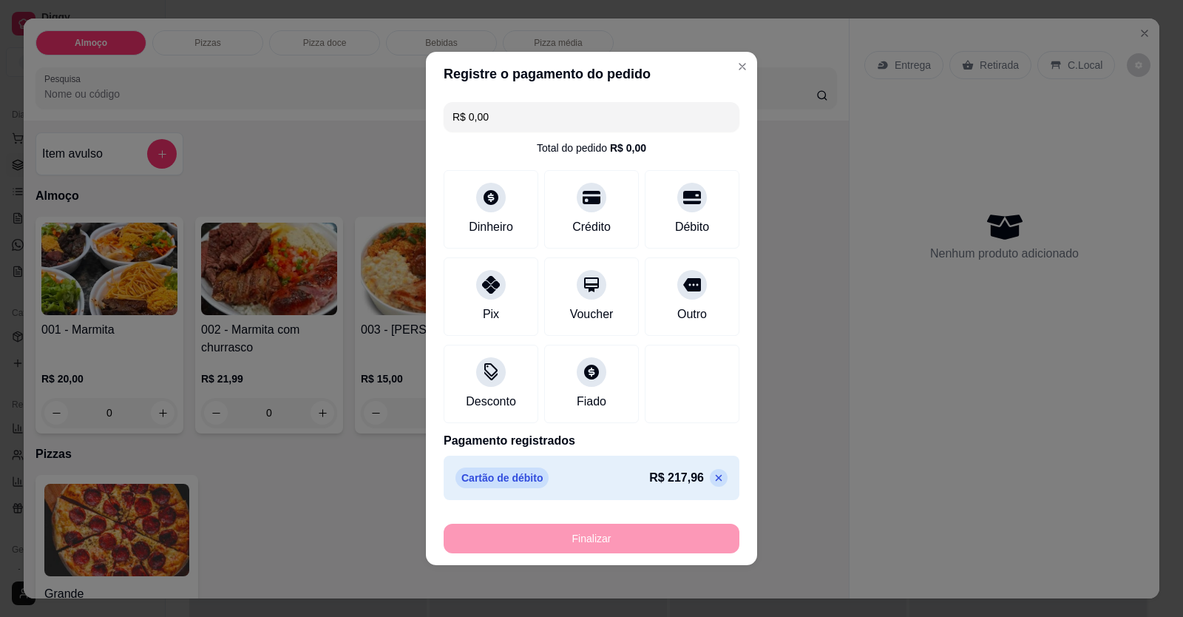
type input "-R$ 217,96"
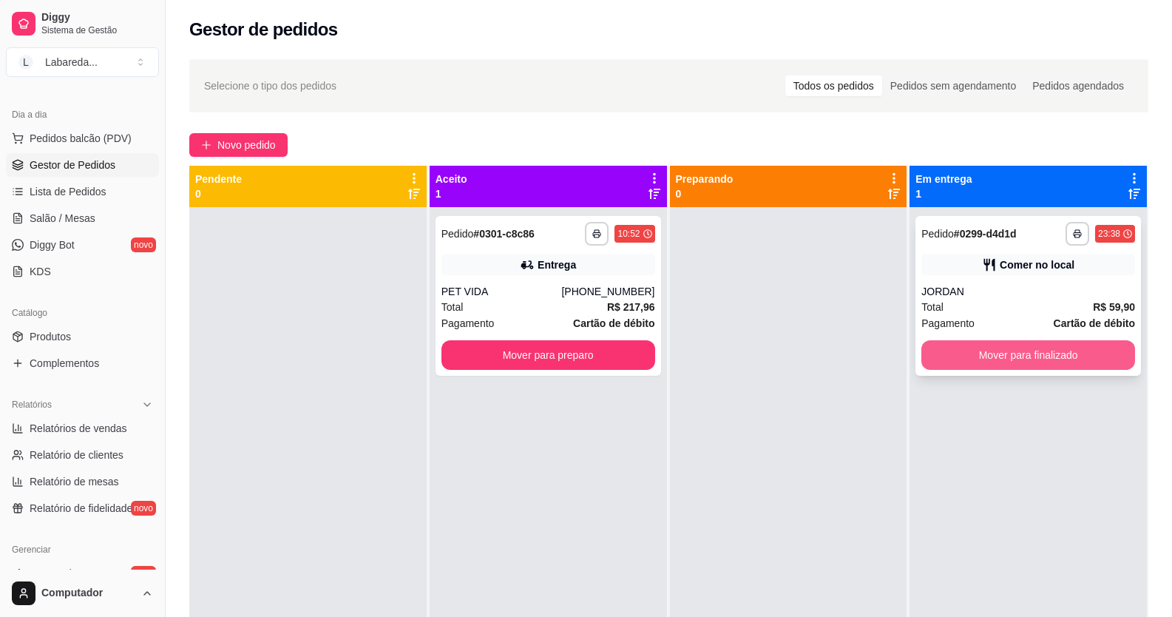
click at [1068, 353] on button "Mover para finalizado" at bounding box center [1028, 355] width 214 height 30
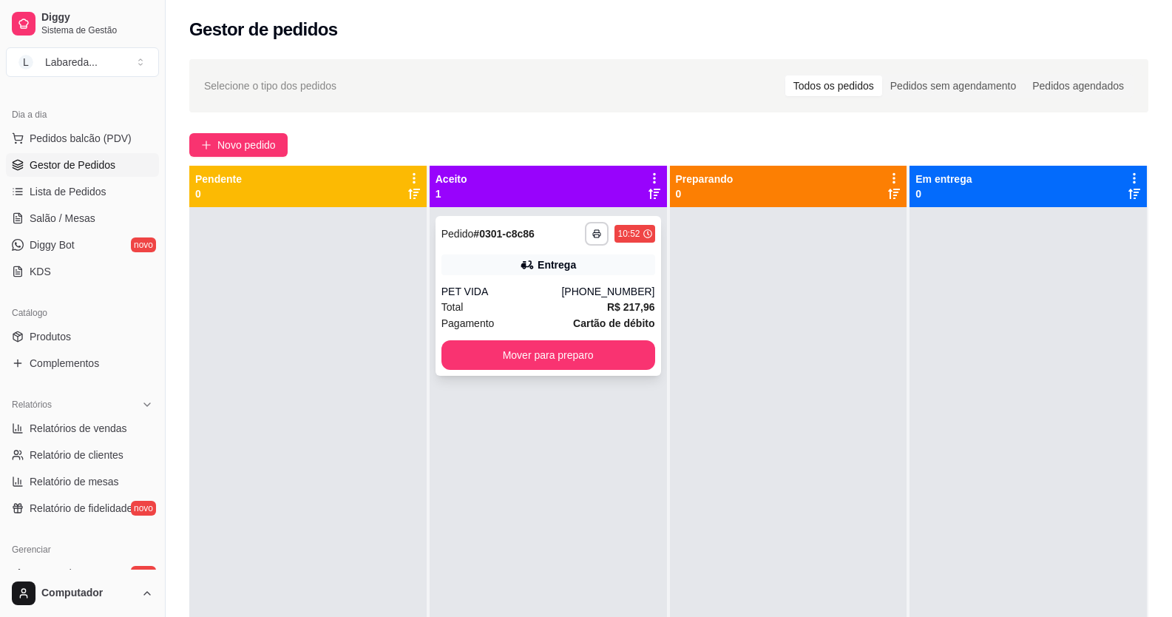
click at [645, 277] on div "**********" at bounding box center [549, 296] width 226 height 160
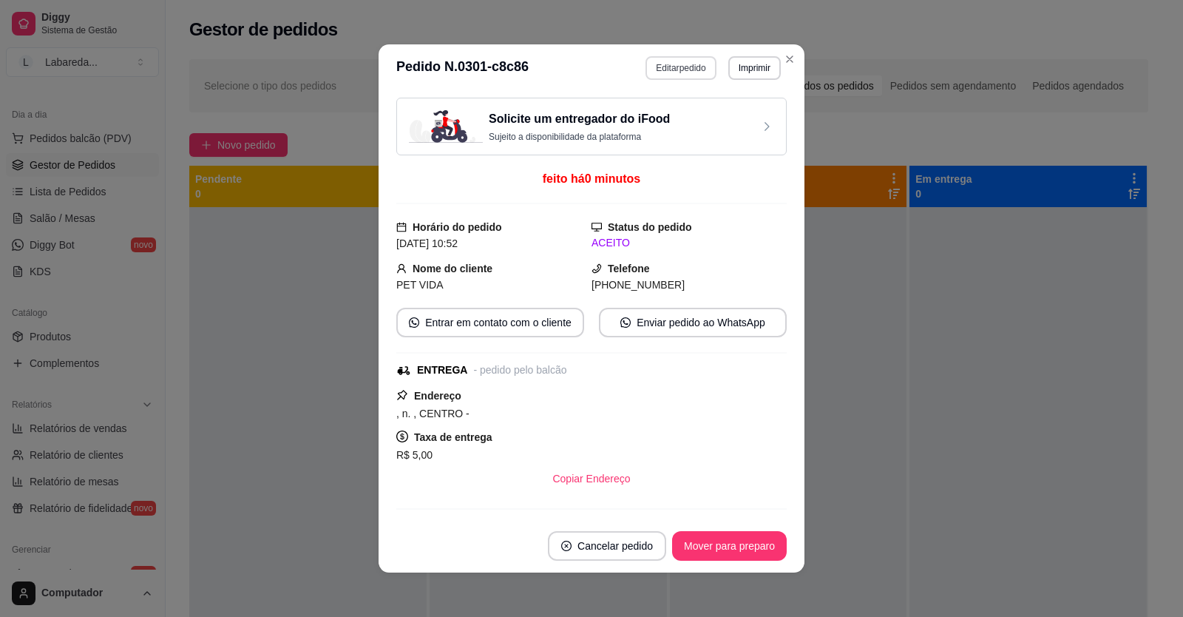
click at [682, 71] on button "Editar pedido" at bounding box center [681, 68] width 70 height 24
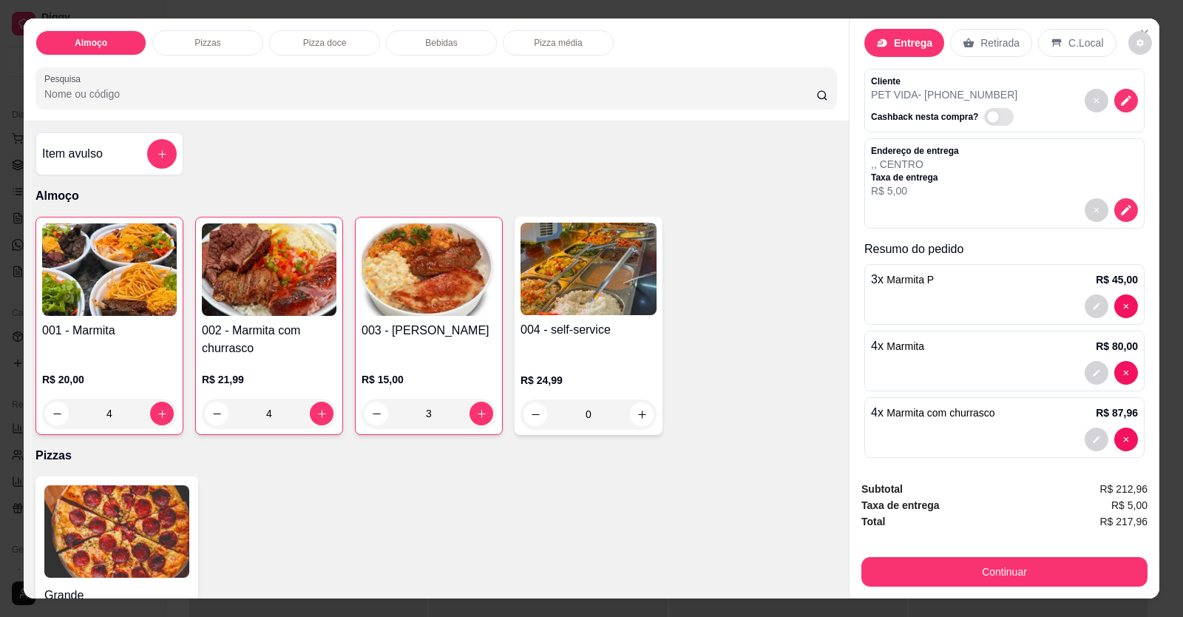
scroll to position [32, 0]
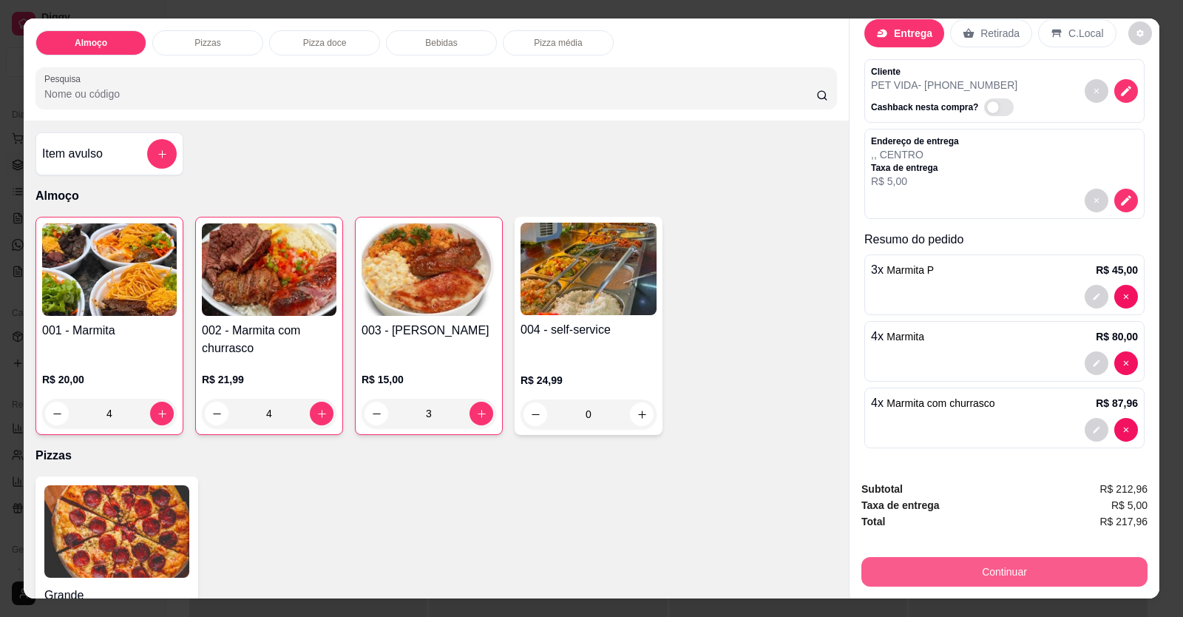
click at [1038, 570] on button "Continuar" at bounding box center [1004, 572] width 286 height 30
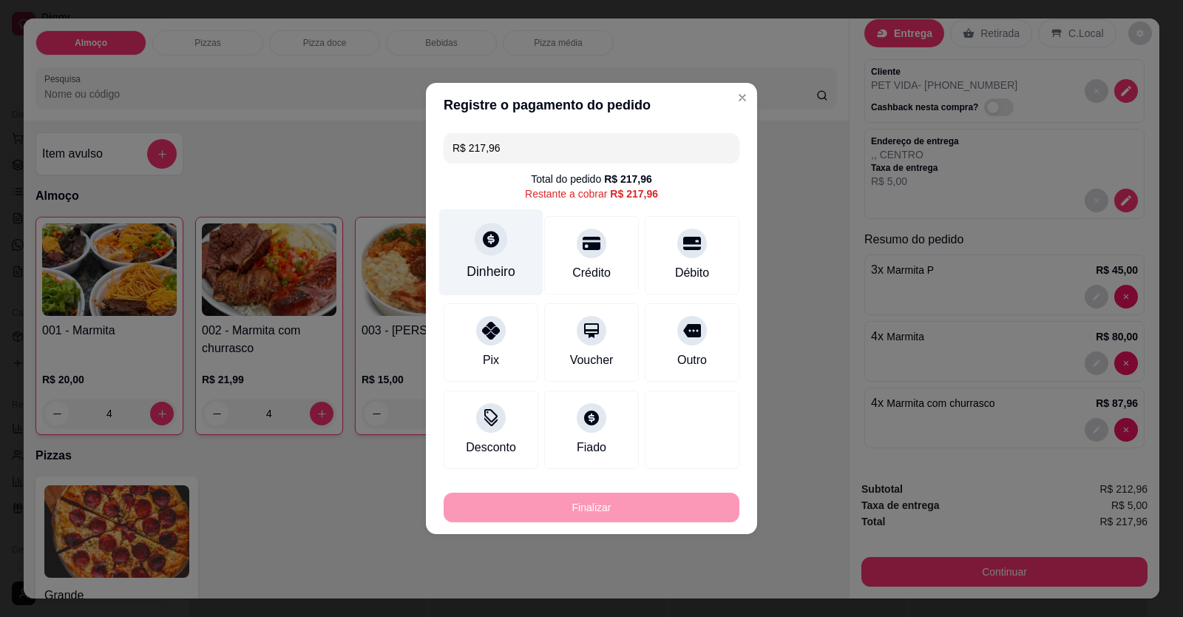
click at [515, 260] on div "Dinheiro" at bounding box center [491, 252] width 104 height 87
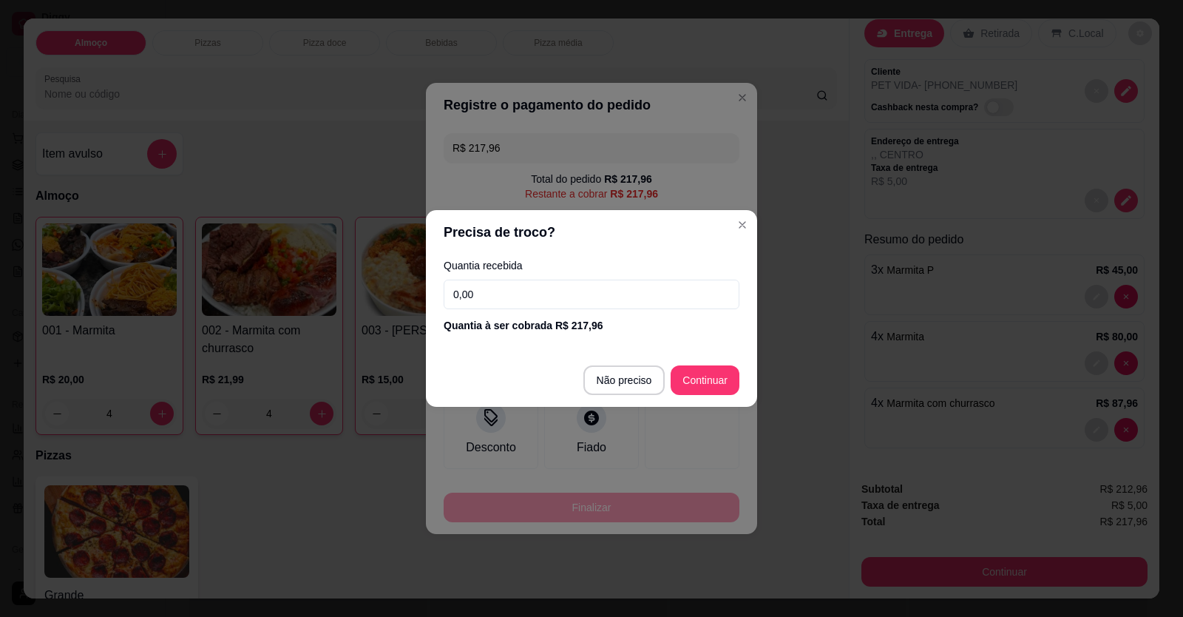
click at [570, 298] on input "0,00" at bounding box center [592, 294] width 296 height 30
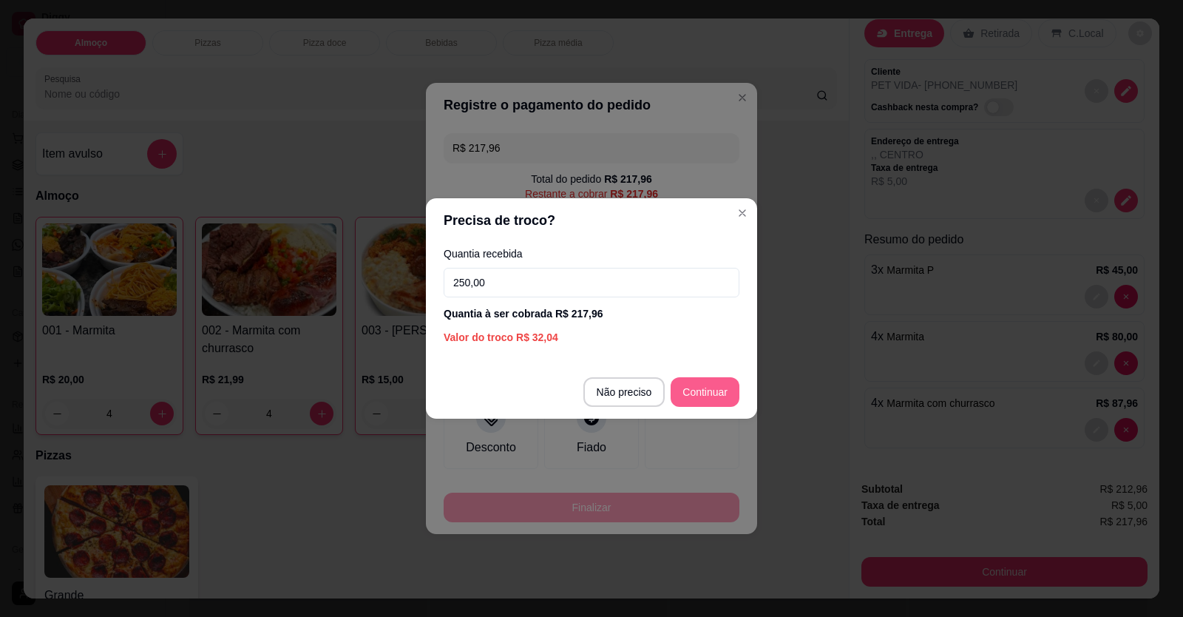
type input "250,00"
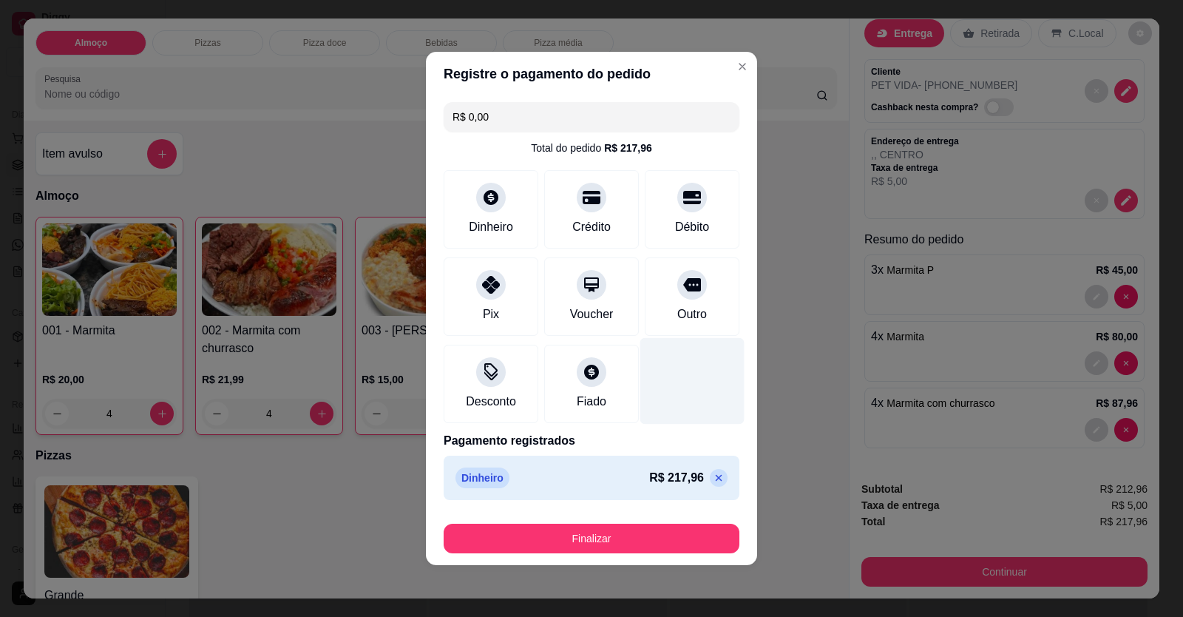
type input "R$ 0,00"
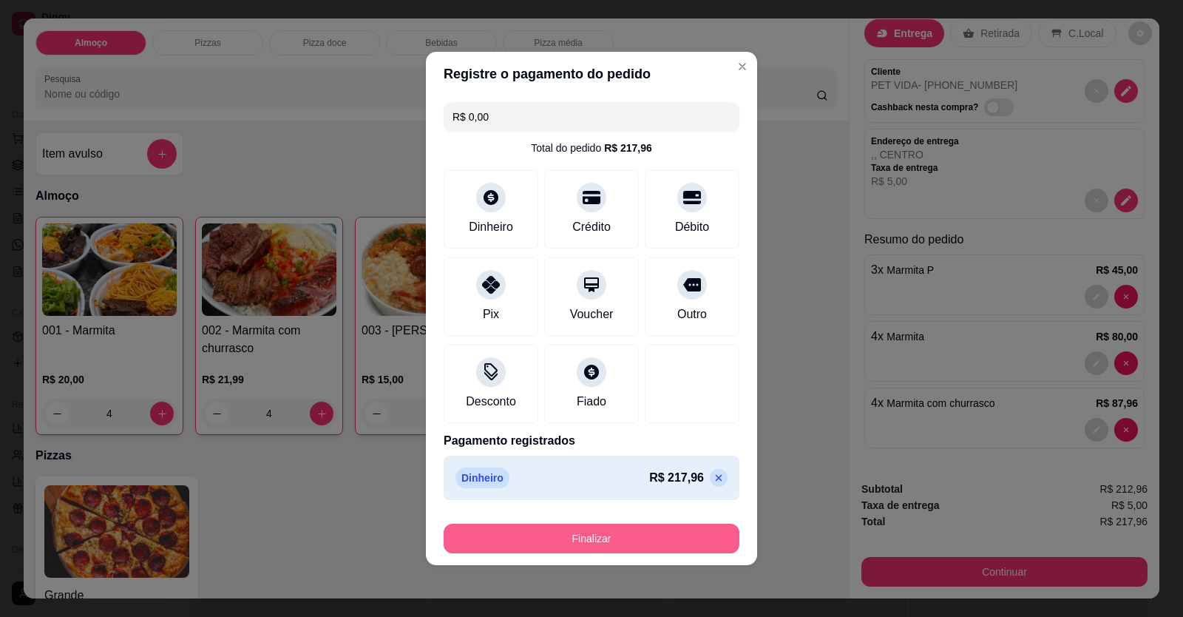
click at [674, 527] on button "Finalizar" at bounding box center [592, 539] width 296 height 30
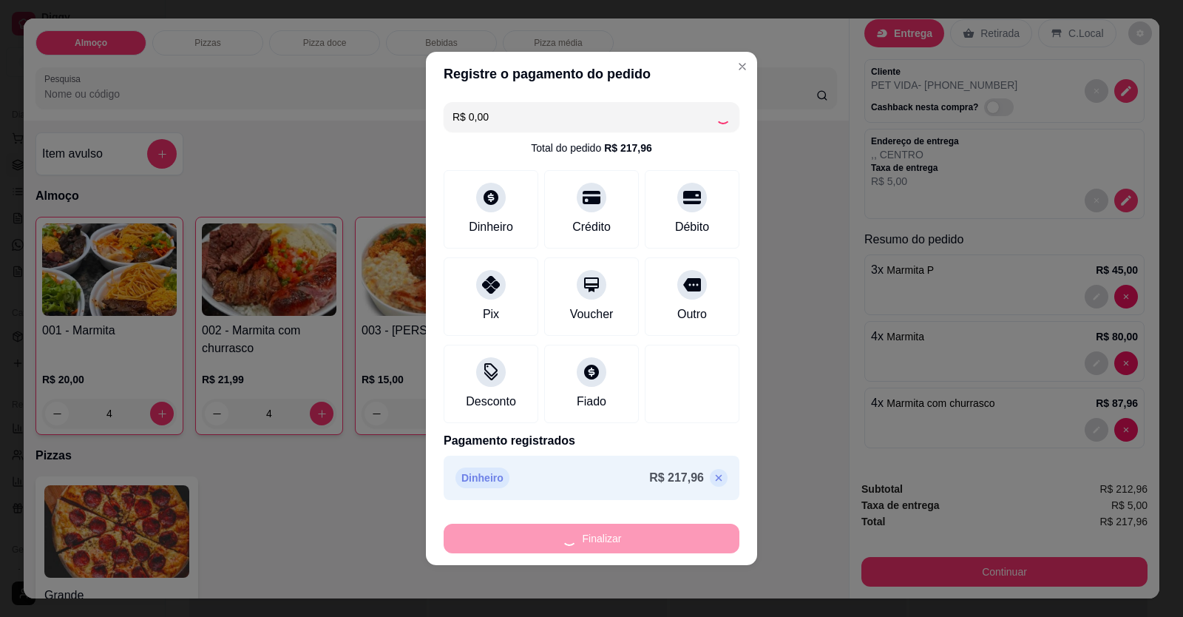
type input "0"
type input "-R$ 217,96"
